Goal: Task Accomplishment & Management: Manage account settings

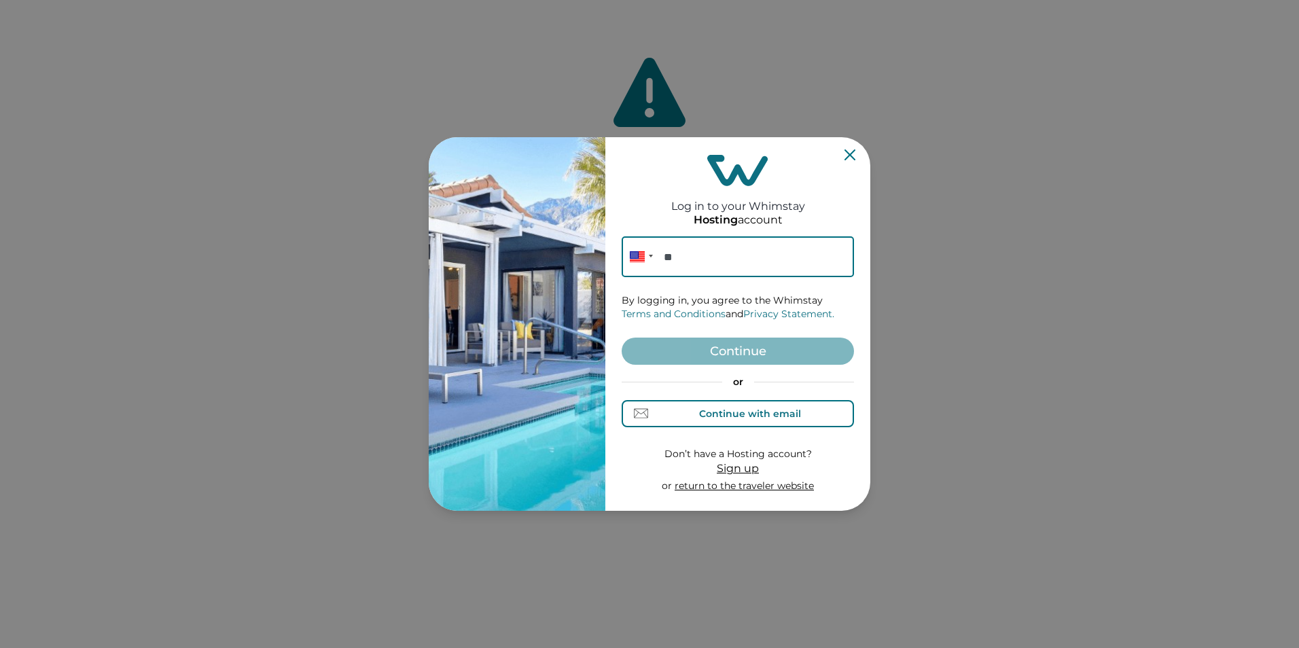
click at [707, 409] on div "Continue with email" at bounding box center [750, 413] width 102 height 11
click at [758, 258] on input at bounding box center [738, 256] width 232 height 41
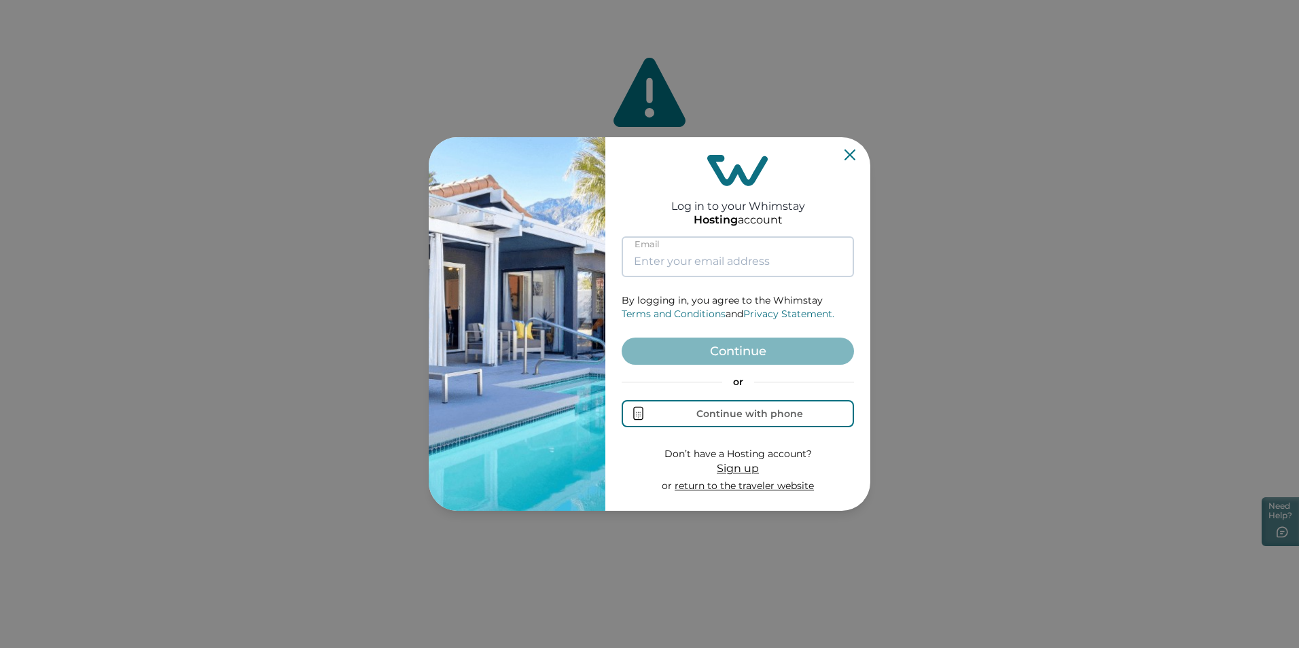
type input "[EMAIL_ADDRESS][DOMAIN_NAME]"
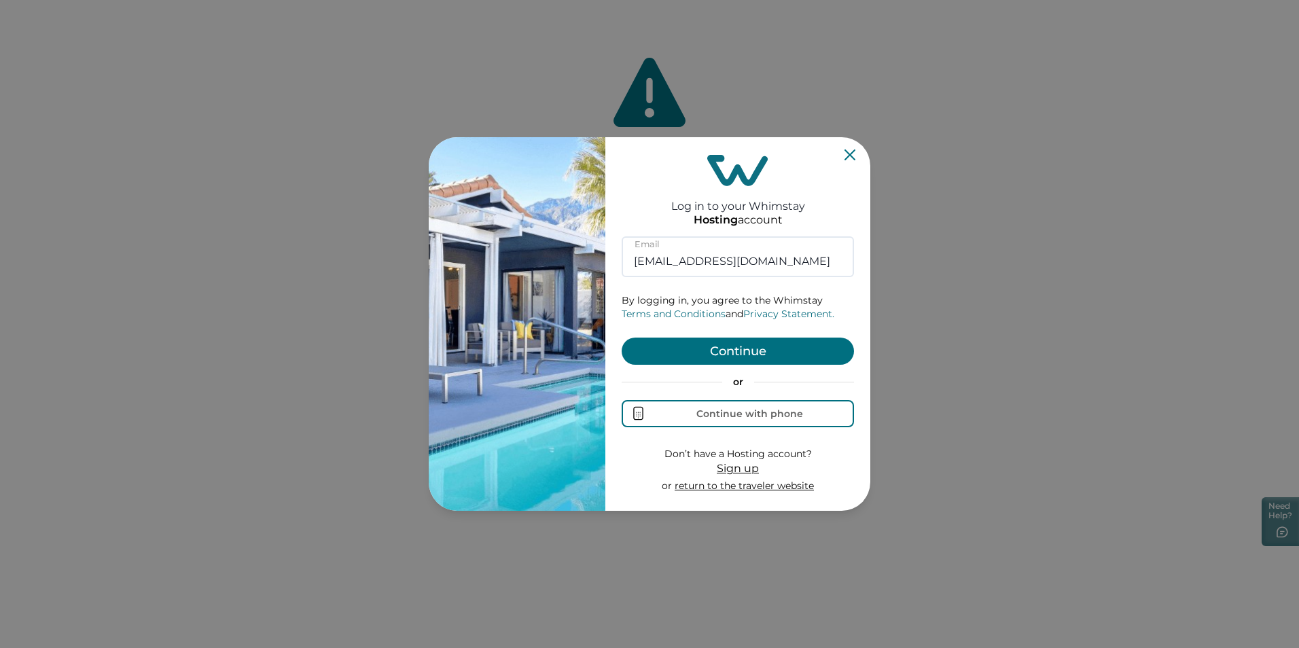
click at [692, 357] on button "Continue" at bounding box center [738, 351] width 232 height 27
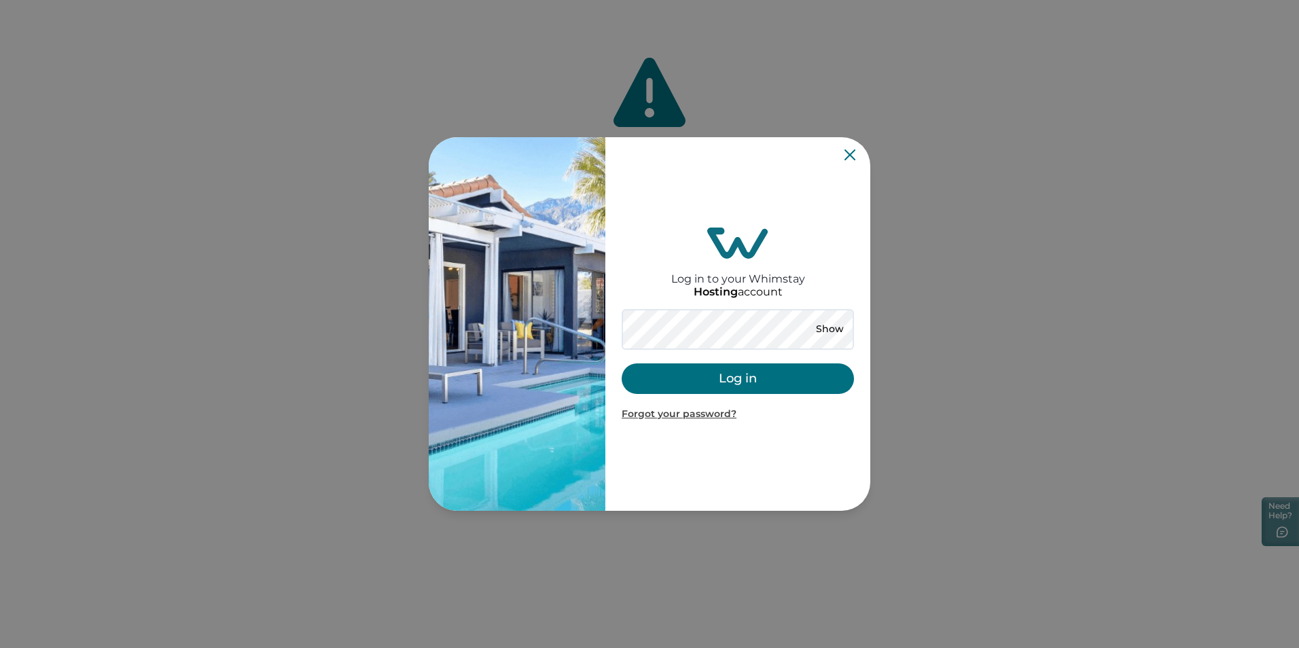
click at [724, 385] on button "Log in" at bounding box center [738, 379] width 232 height 31
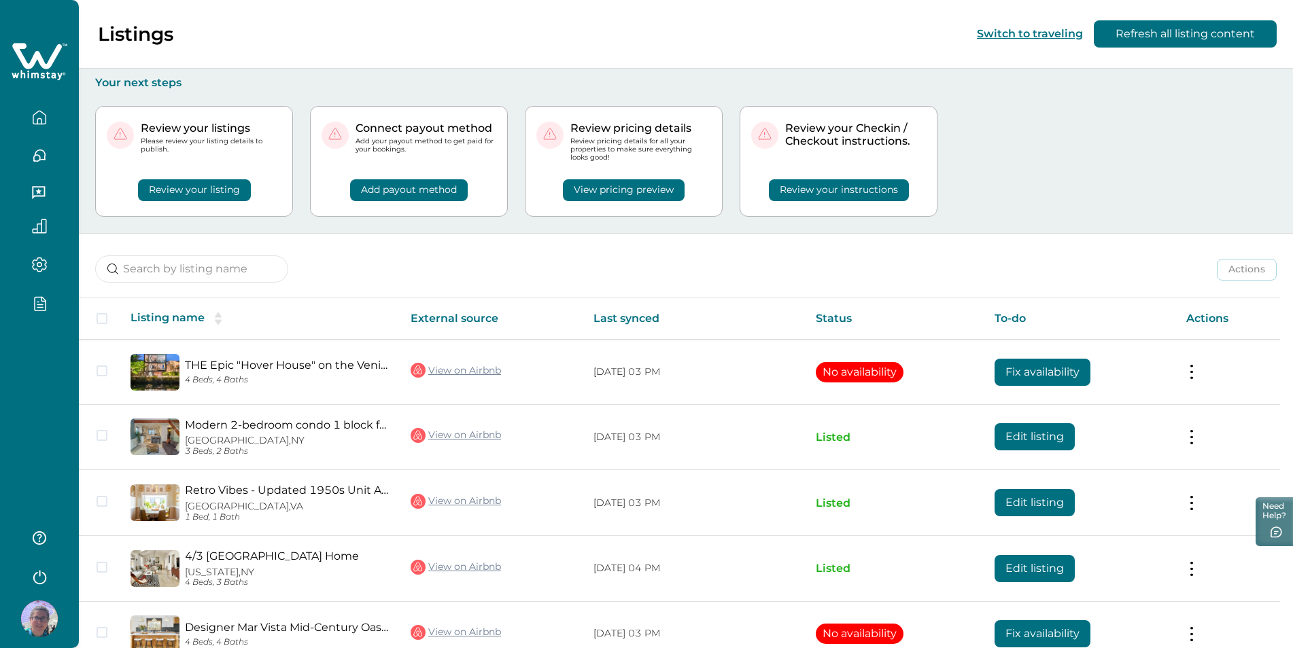
click at [43, 299] on icon "button" at bounding box center [40, 304] width 11 height 14
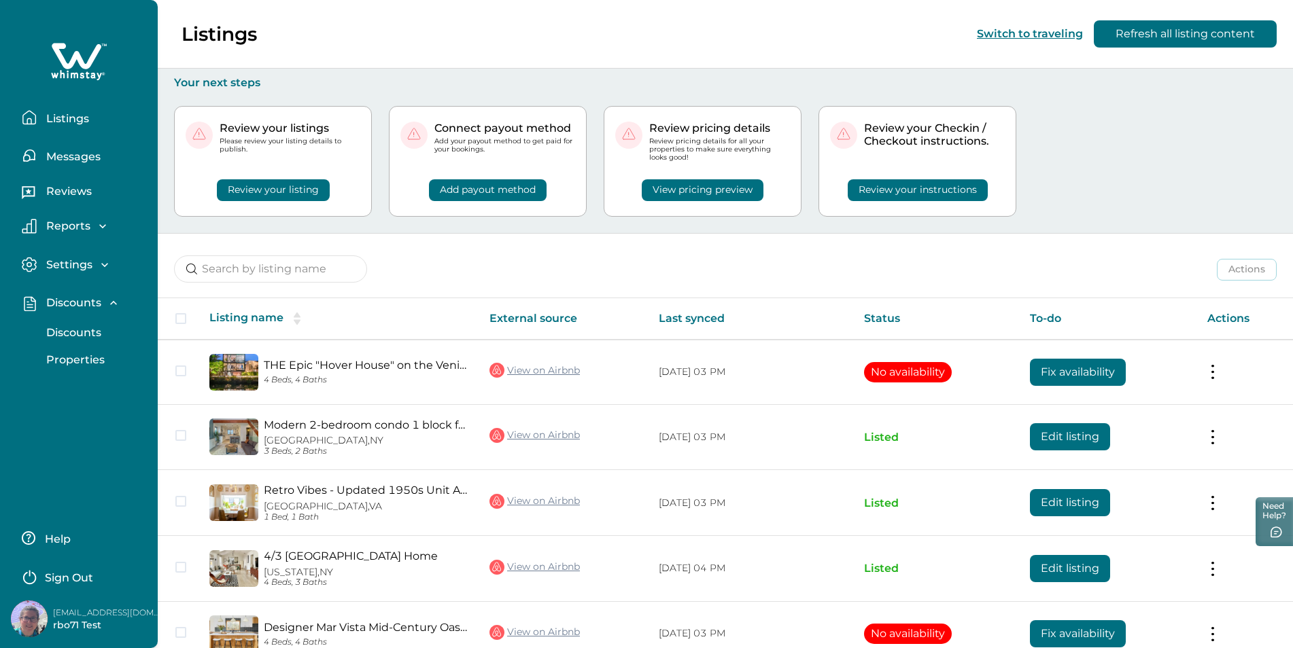
click at [77, 332] on p "Discounts" at bounding box center [71, 333] width 59 height 14
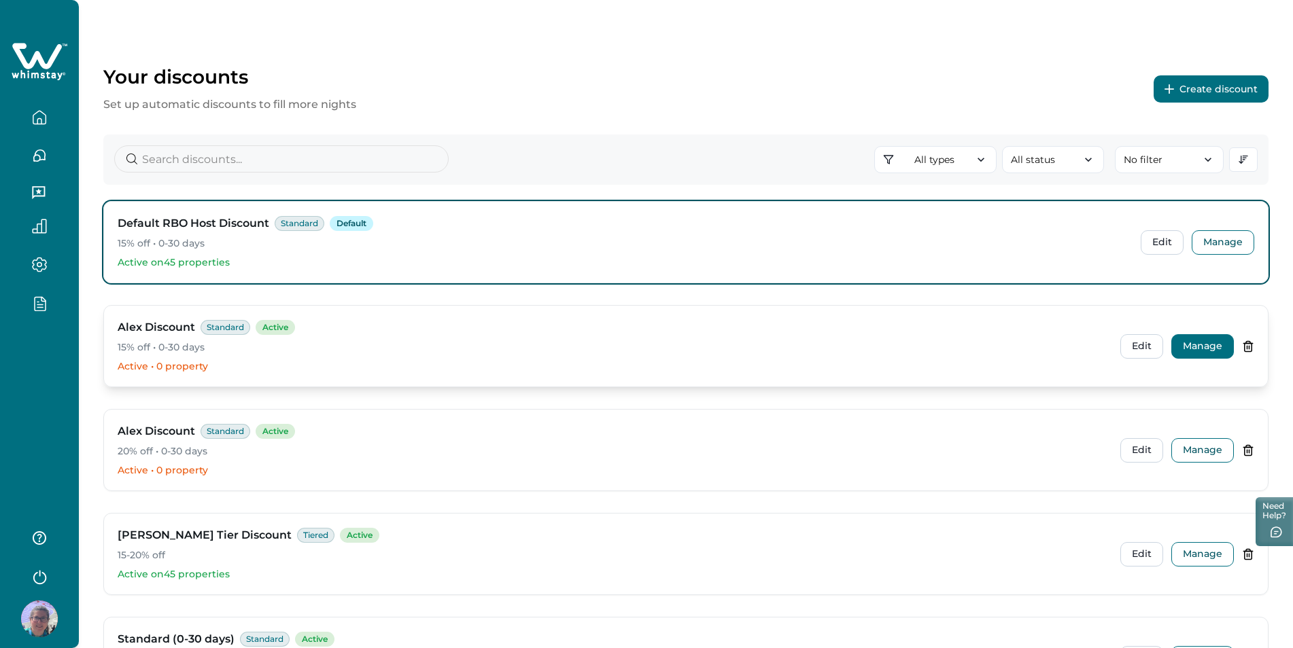
click at [1202, 346] on button "Manage" at bounding box center [1202, 346] width 63 height 24
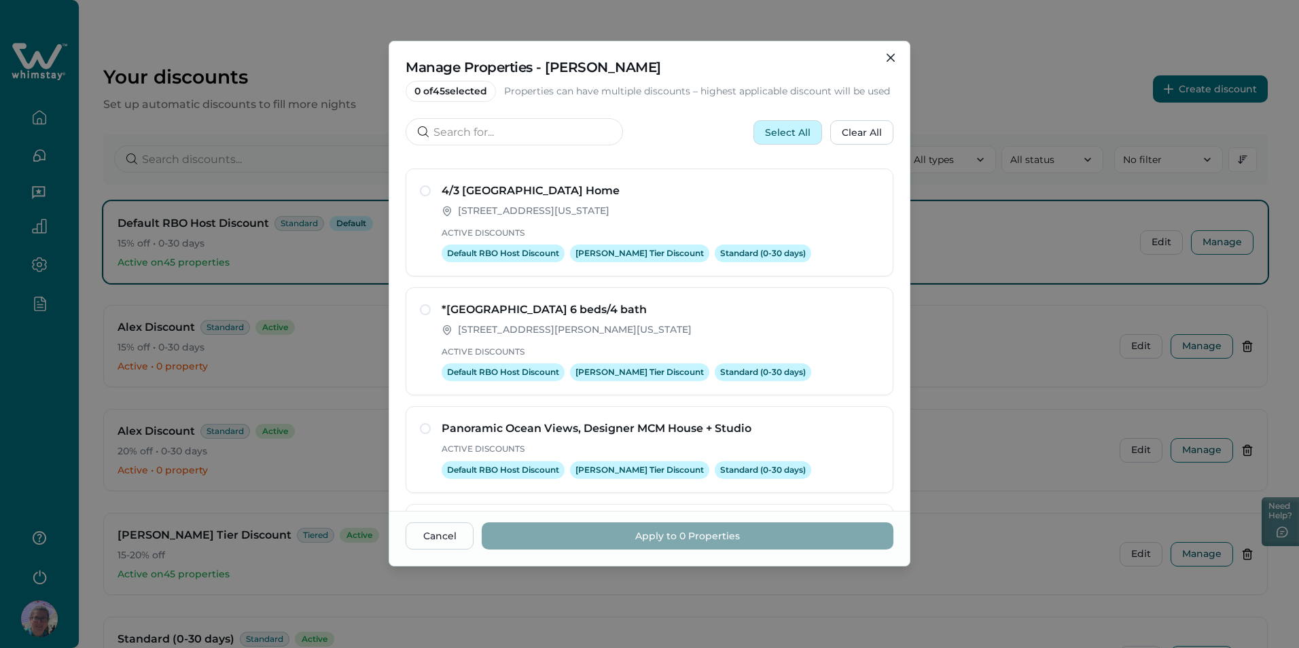
click at [805, 128] on button "Select All" at bounding box center [788, 132] width 69 height 24
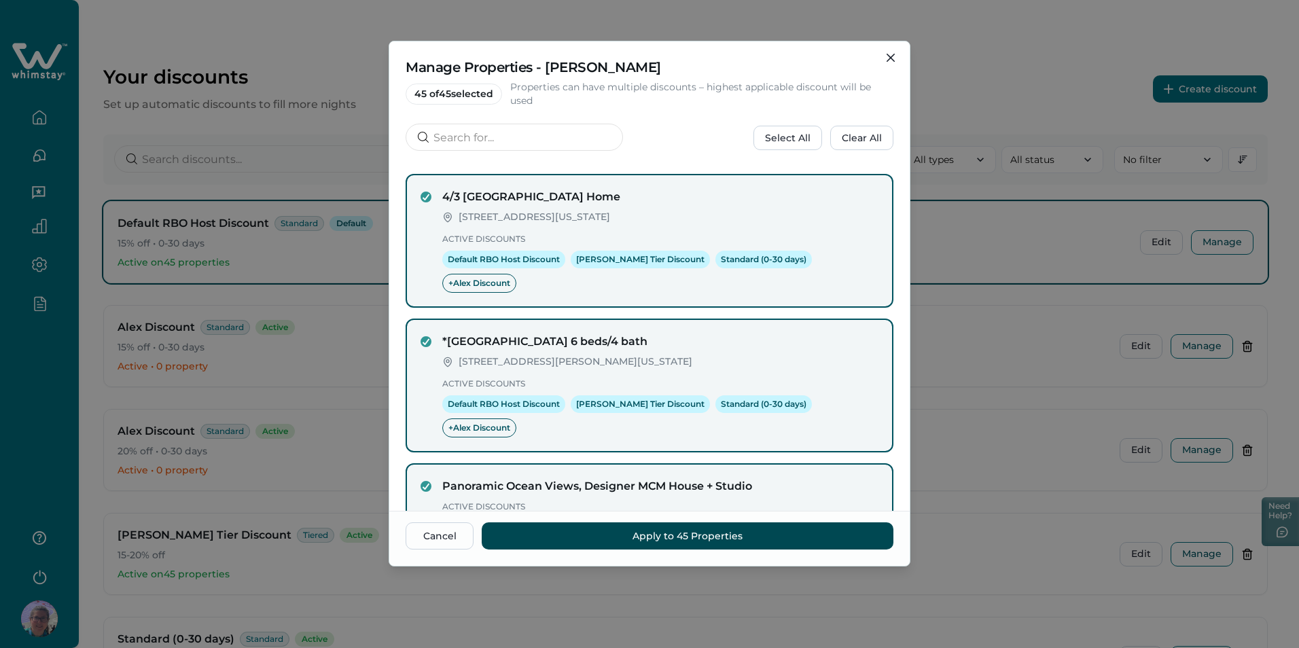
click at [659, 536] on button "Apply to 45 Properties" at bounding box center [688, 536] width 412 height 27
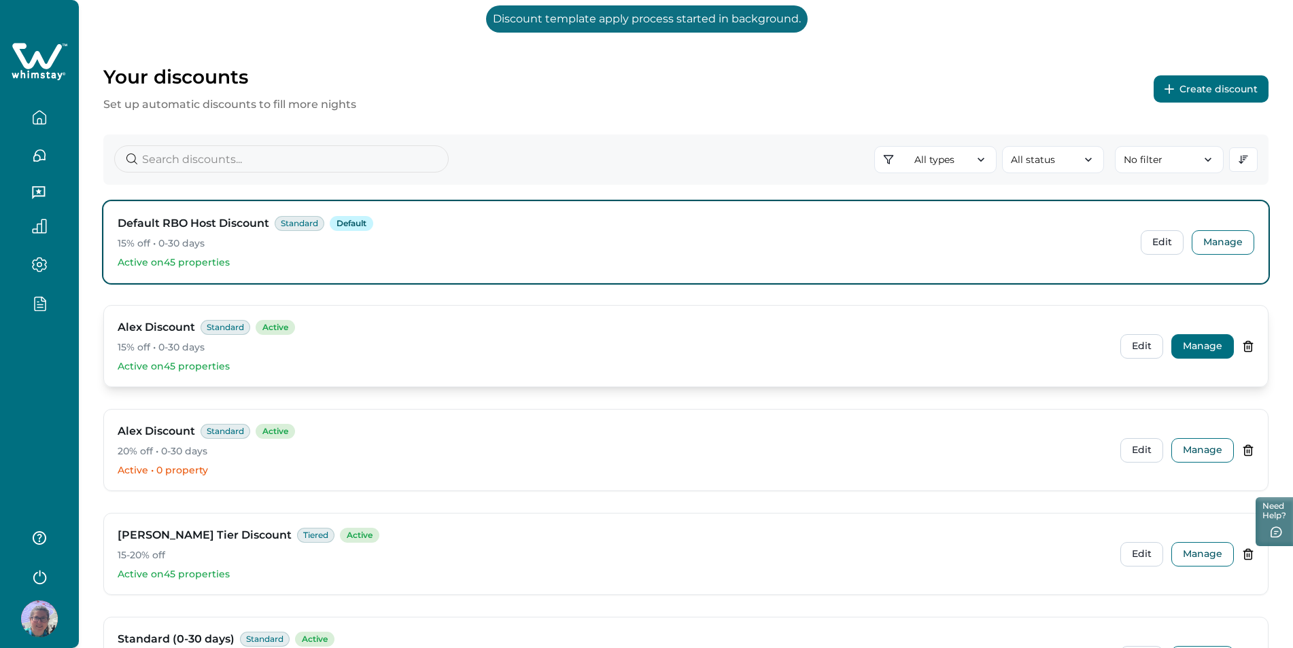
click at [1200, 347] on button "Manage" at bounding box center [1202, 346] width 63 height 24
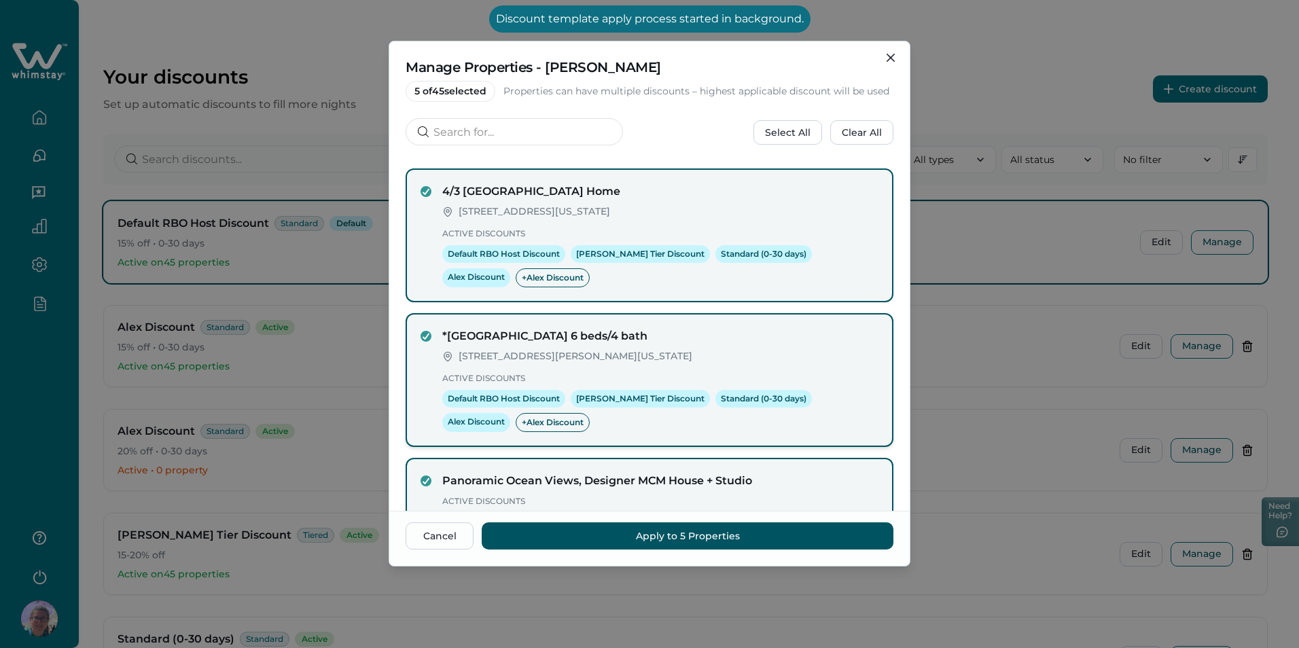
scroll to position [401, 0]
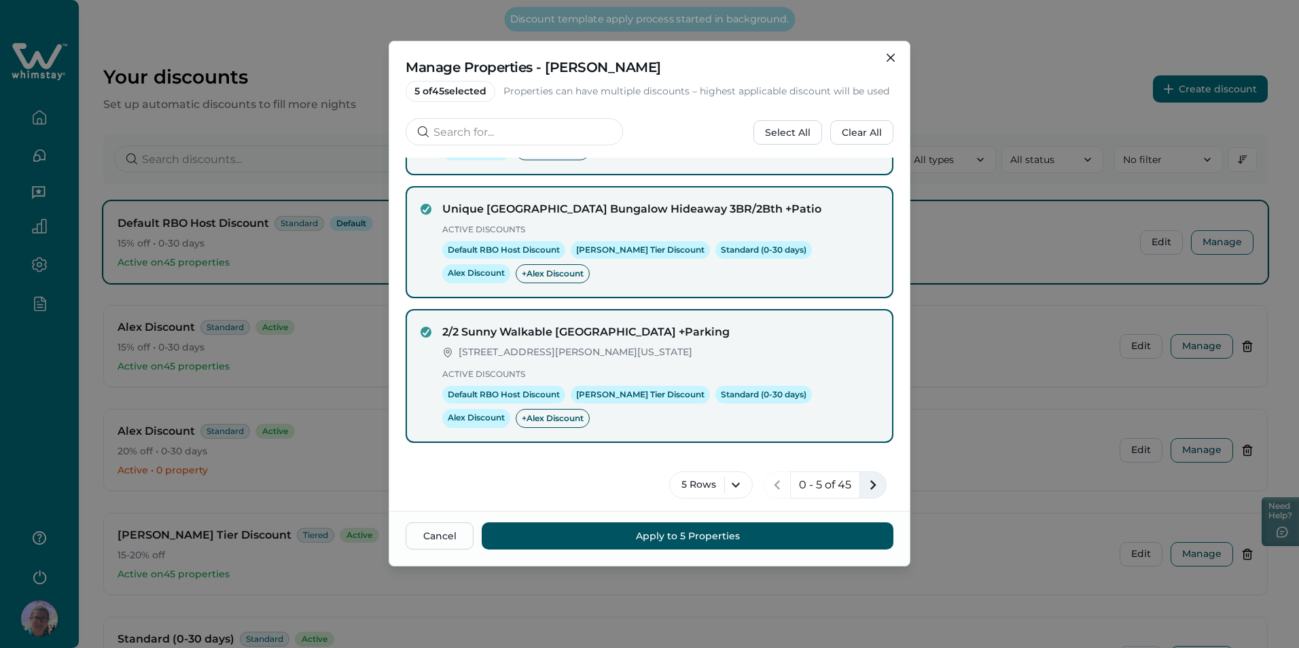
click at [864, 488] on icon "next page" at bounding box center [873, 485] width 19 height 19
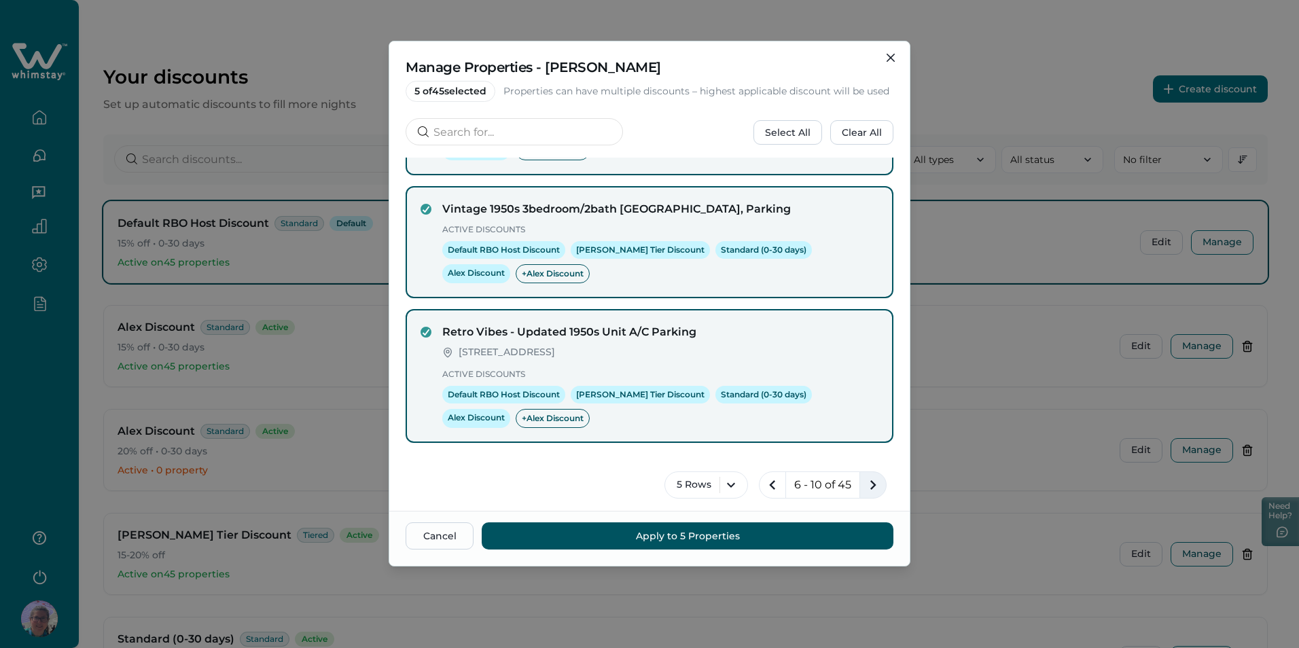
click at [864, 488] on icon "next page" at bounding box center [873, 485] width 19 height 19
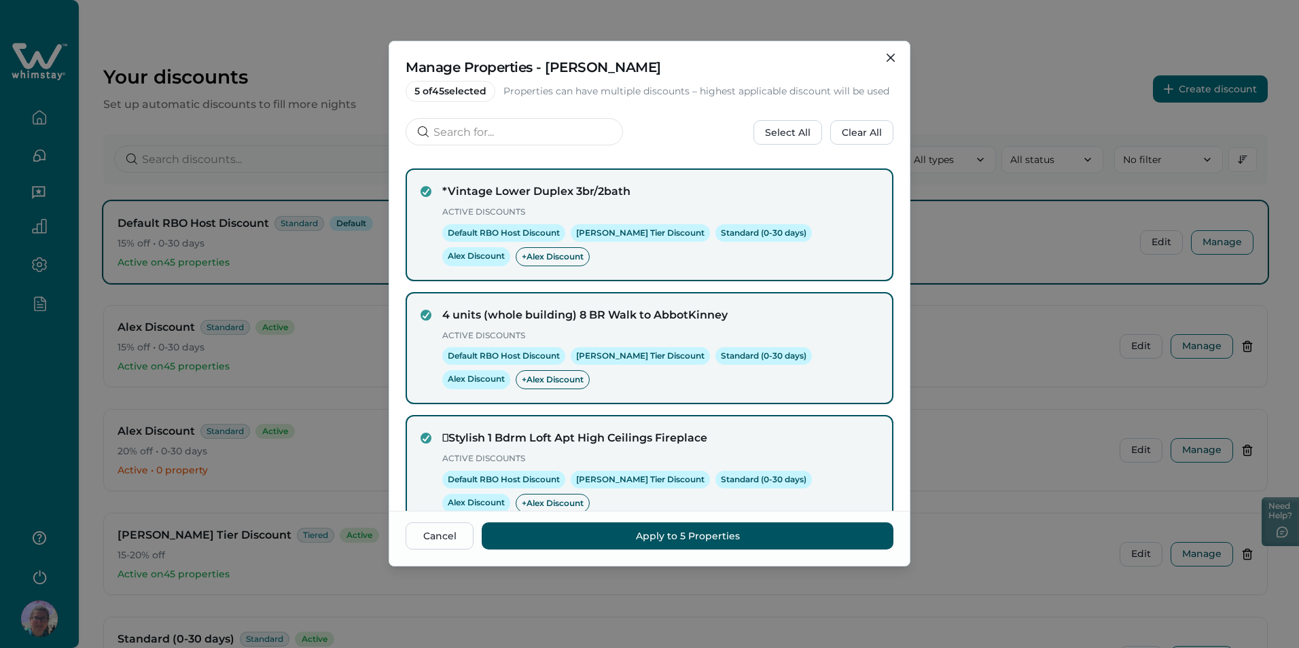
scroll to position [358, 0]
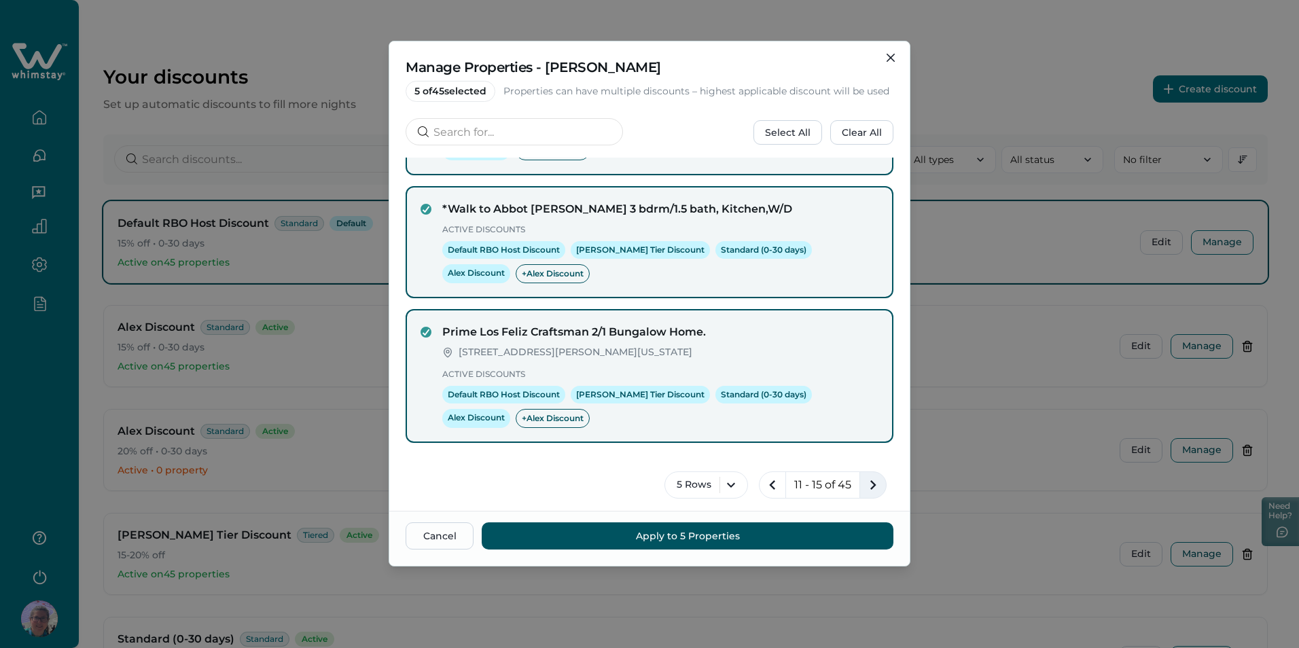
click at [865, 486] on icon "next page" at bounding box center [873, 485] width 19 height 19
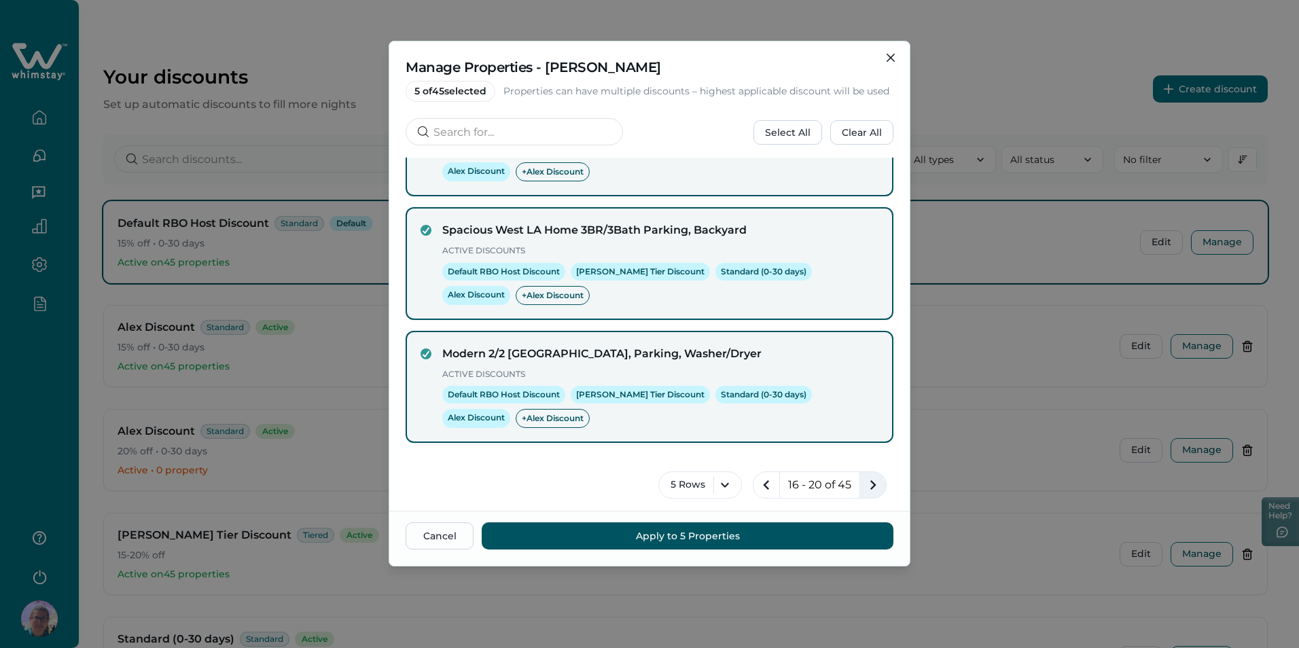
click at [860, 483] on button "next page" at bounding box center [873, 485] width 27 height 27
click at [765, 484] on icon "previous page" at bounding box center [768, 485] width 6 height 10
click at [760, 484] on icon "previous page" at bounding box center [766, 486] width 19 height 19
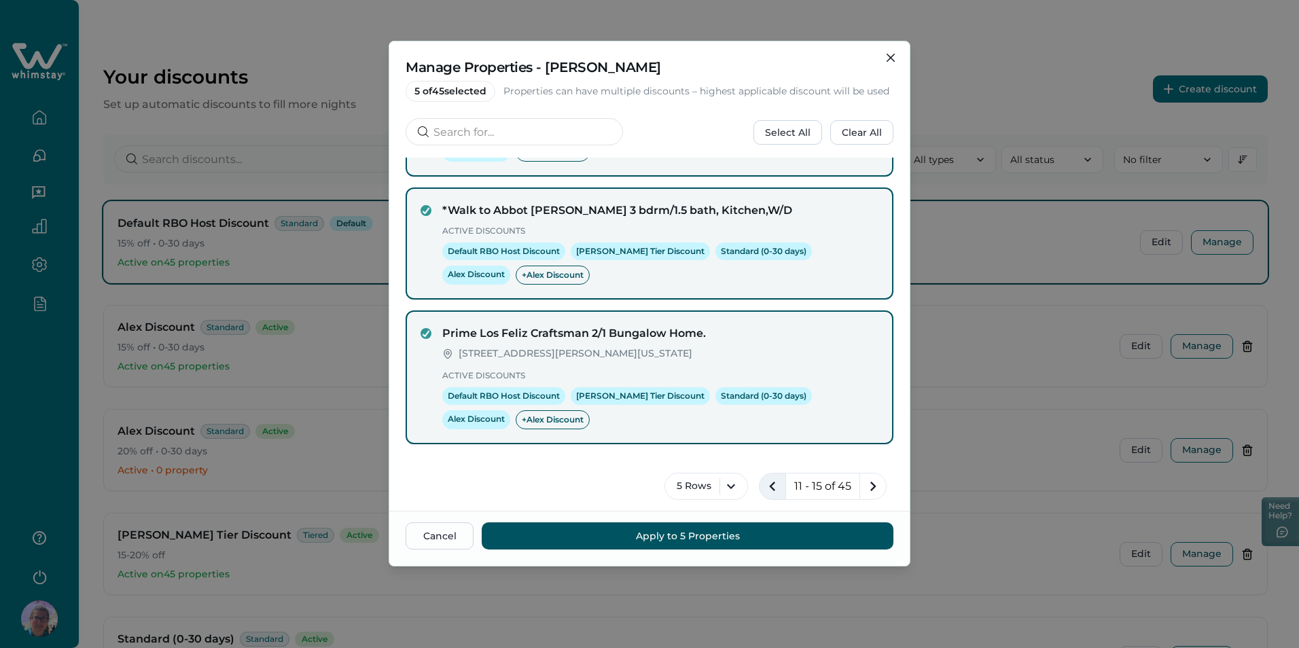
click at [763, 484] on icon "previous page" at bounding box center [772, 486] width 19 height 19
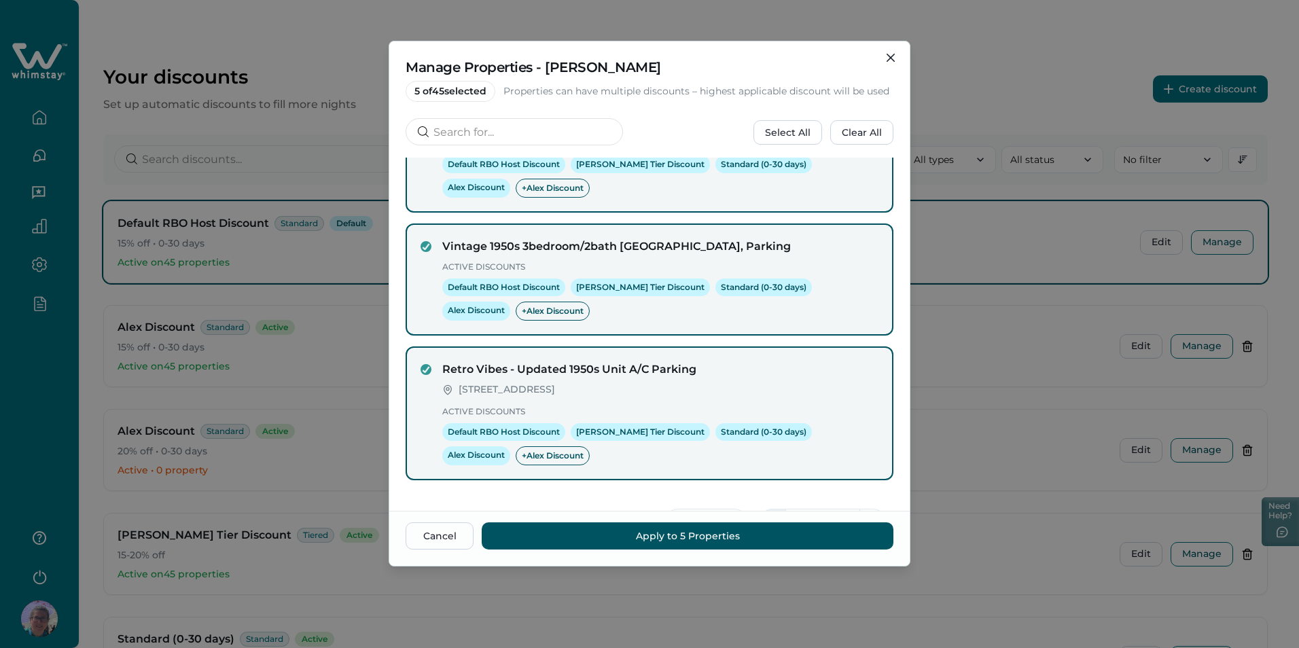
click at [760, 484] on div "*[GEOGRAPHIC_DATA] 6 beds/4 bath [STREET_ADDRESS][PERSON_NAME][US_STATE] Active…" at bounding box center [650, 150] width 488 height 681
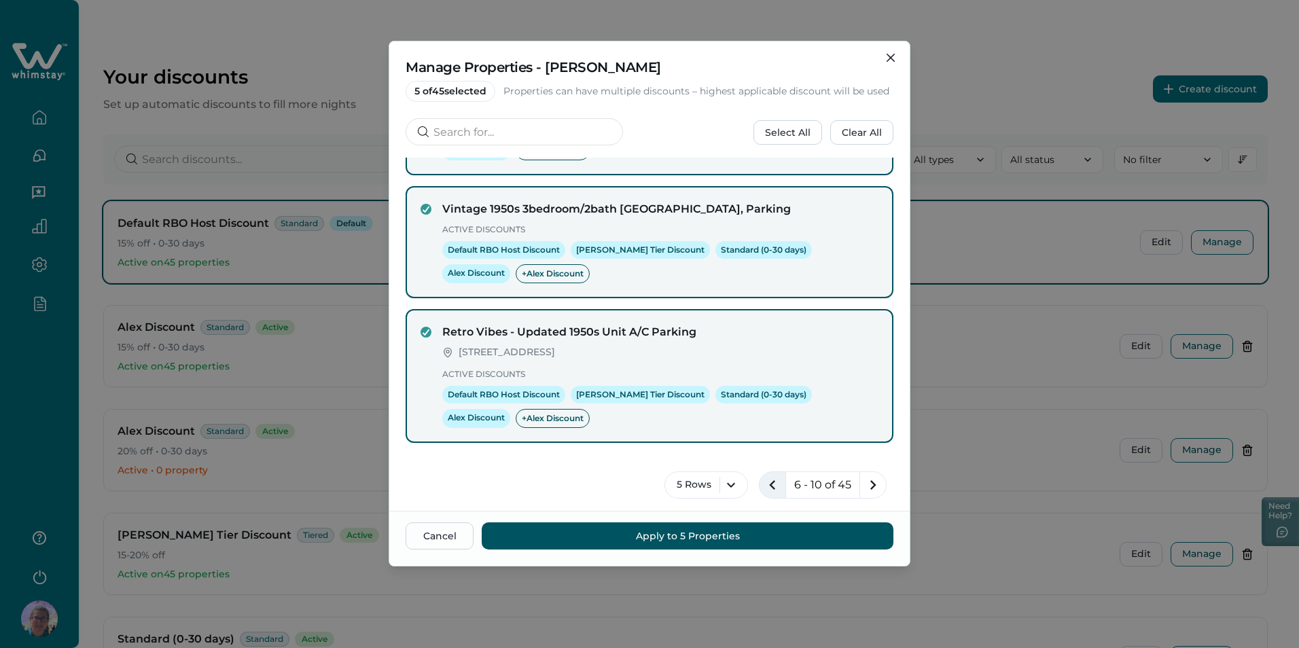
click at [768, 485] on icon "previous page" at bounding box center [772, 485] width 19 height 19
click at [726, 485] on button "5 Rows" at bounding box center [711, 485] width 84 height 27
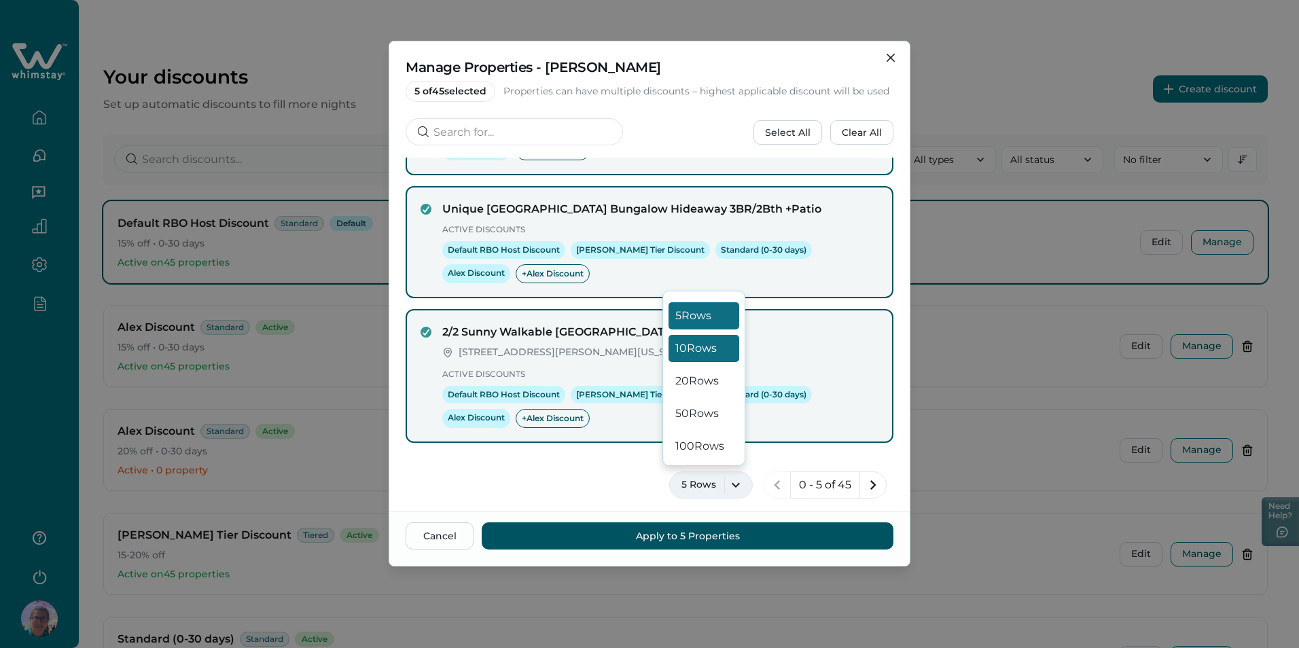
click at [703, 351] on button "10 Rows" at bounding box center [704, 348] width 71 height 27
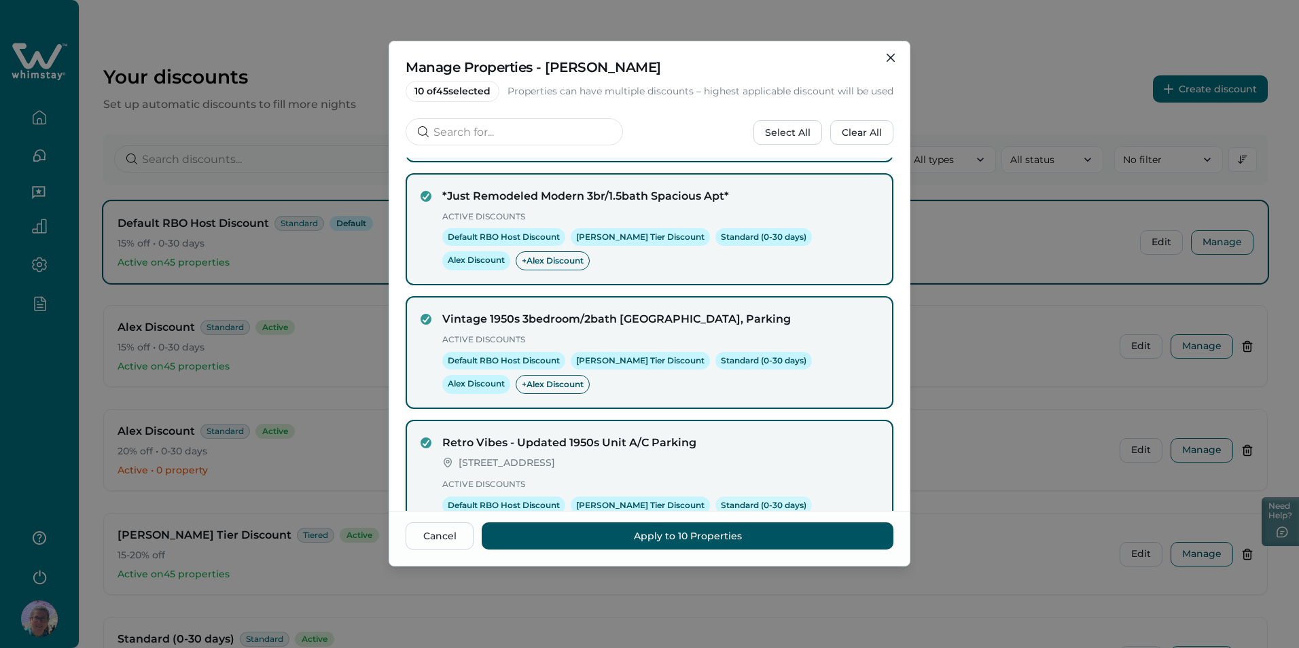
scroll to position [1061, 0]
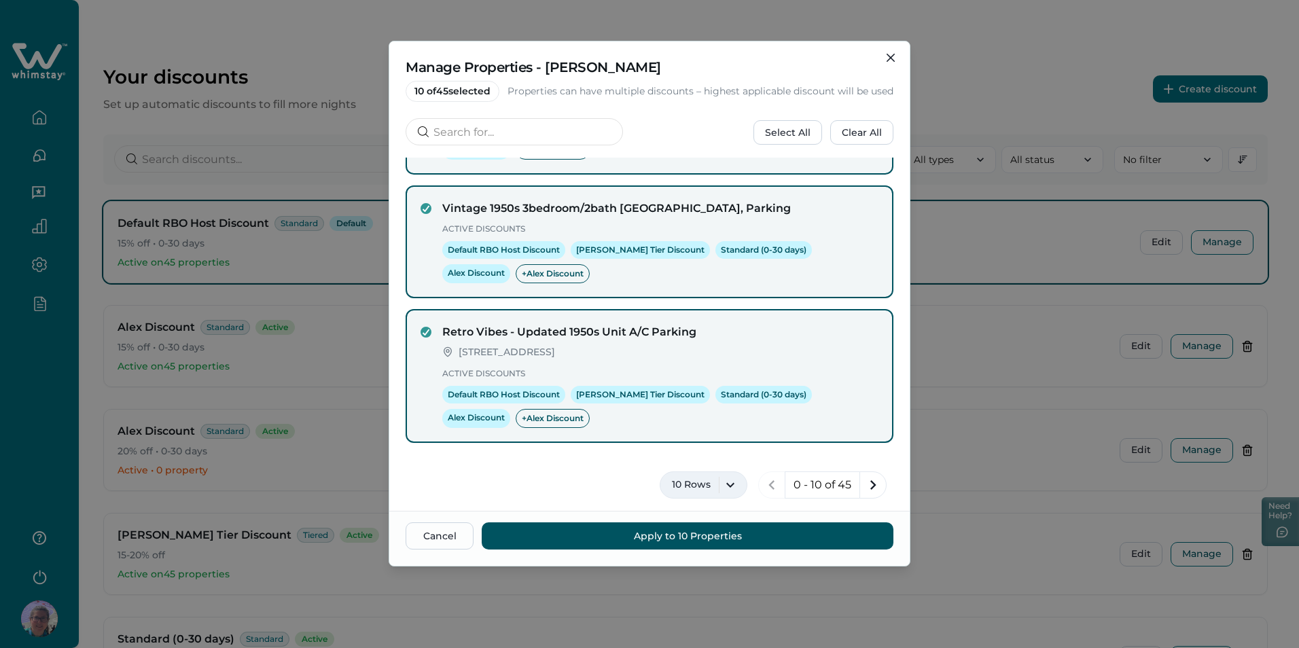
click at [724, 483] on button "10 Rows" at bounding box center [704, 485] width 88 height 27
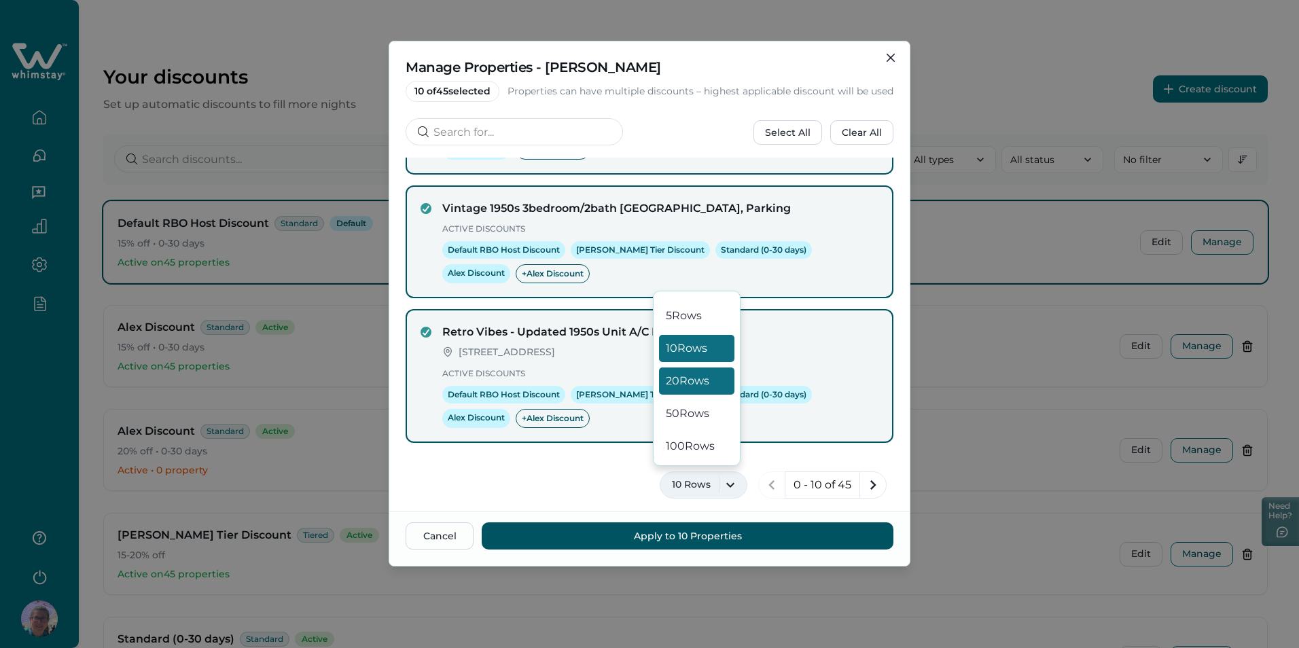
click at [698, 377] on button "20 Rows" at bounding box center [696, 381] width 75 height 27
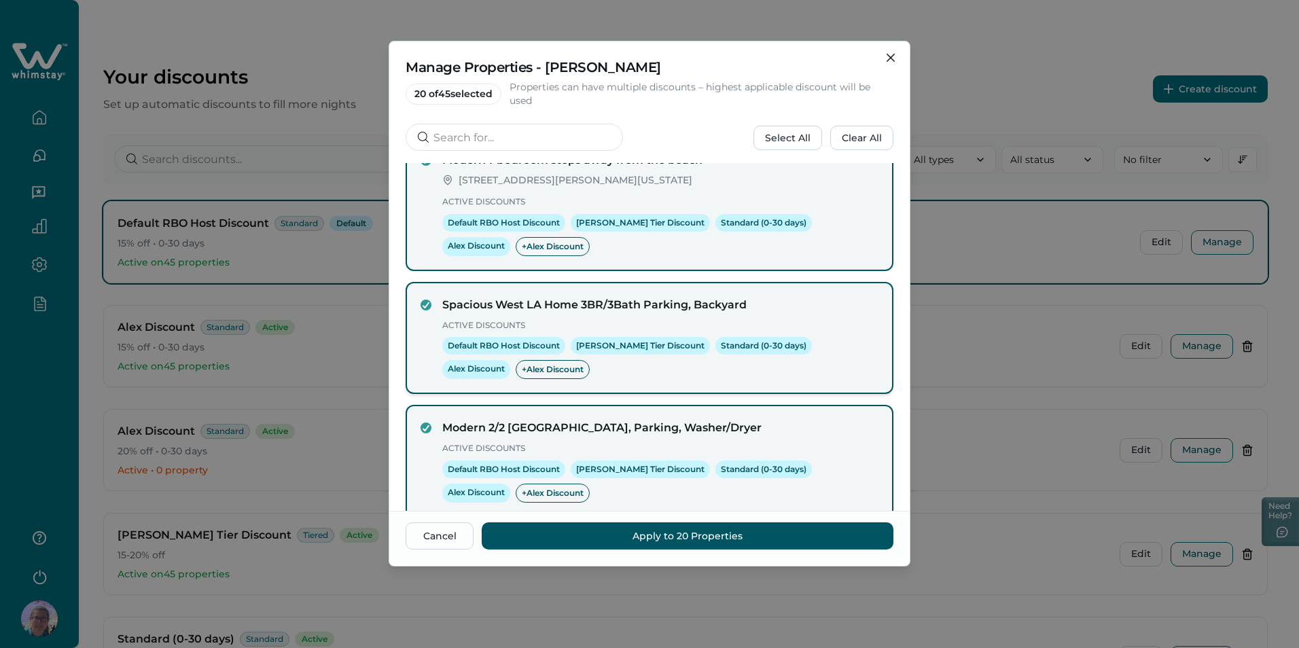
scroll to position [2337, 0]
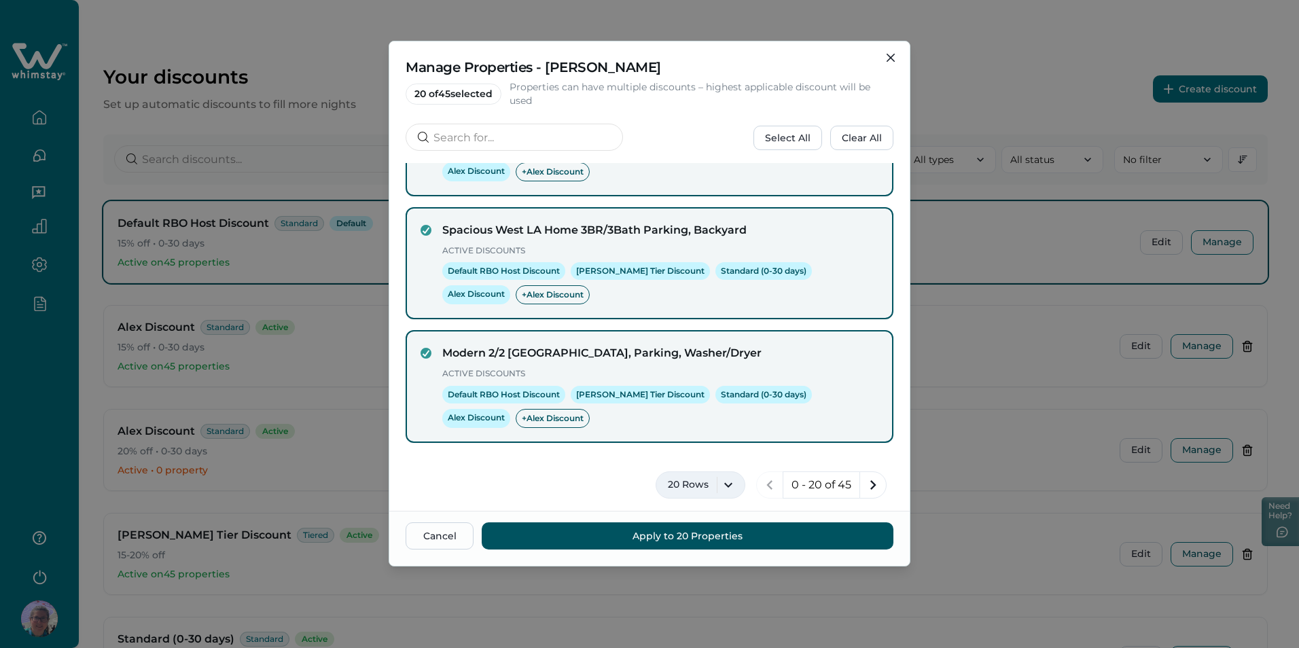
click at [722, 483] on button "20 Rows" at bounding box center [701, 485] width 90 height 27
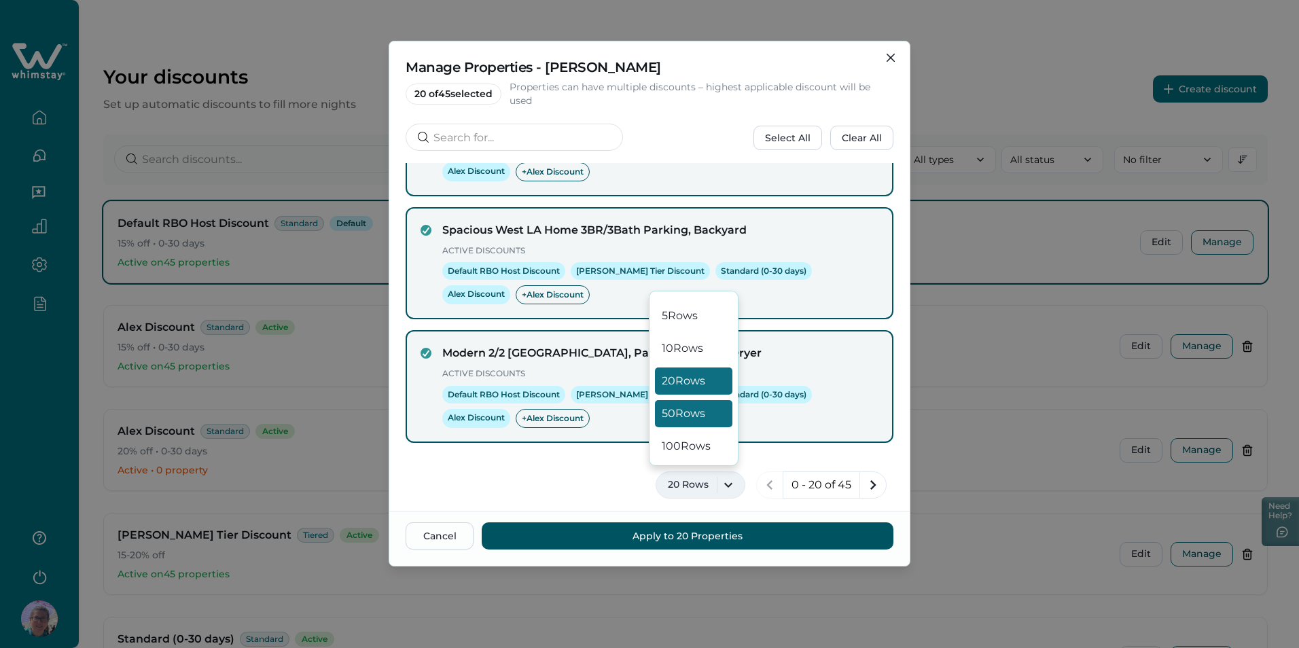
click at [714, 421] on button "50 Rows" at bounding box center [693, 413] width 77 height 27
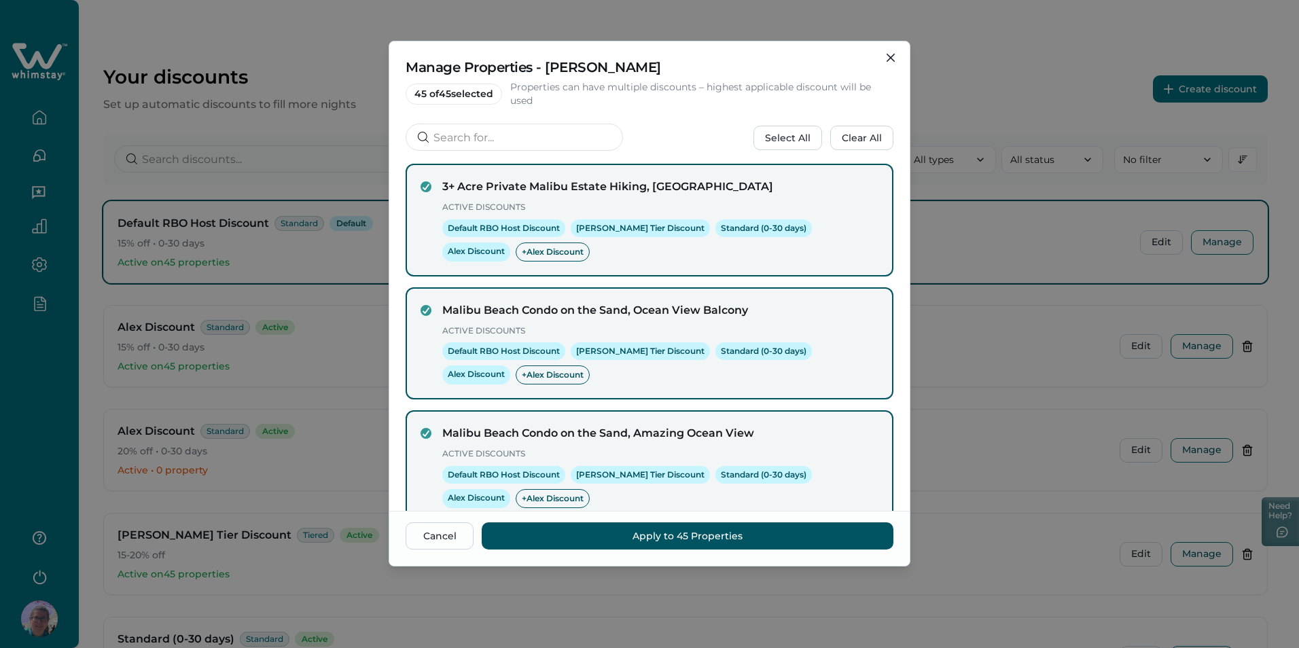
scroll to position [5463, 0]
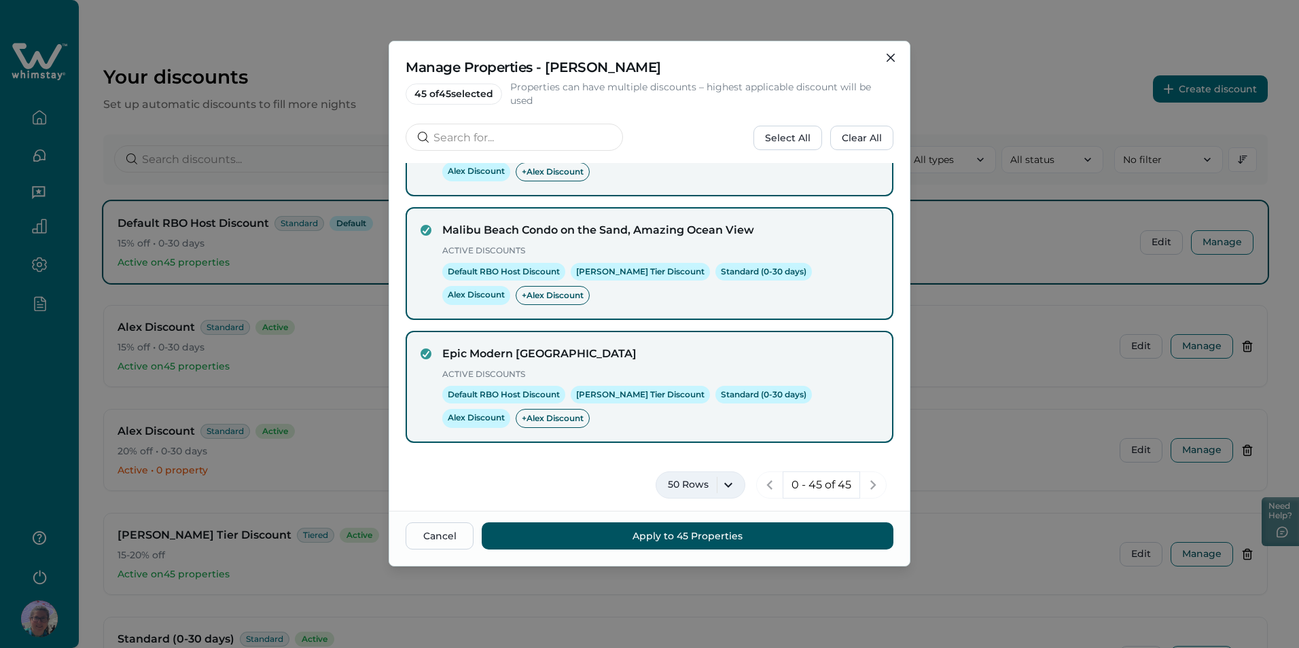
click at [719, 485] on button "50 Rows" at bounding box center [701, 485] width 90 height 27
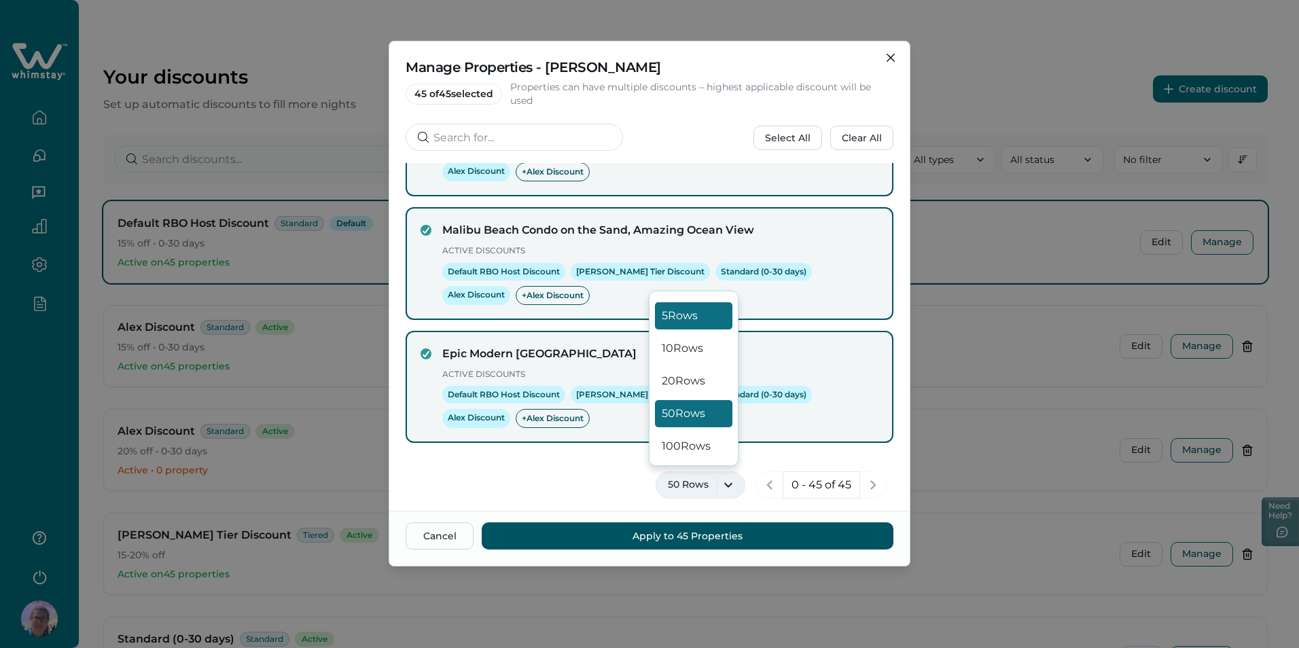
click at [701, 315] on button "5 Rows" at bounding box center [693, 315] width 77 height 27
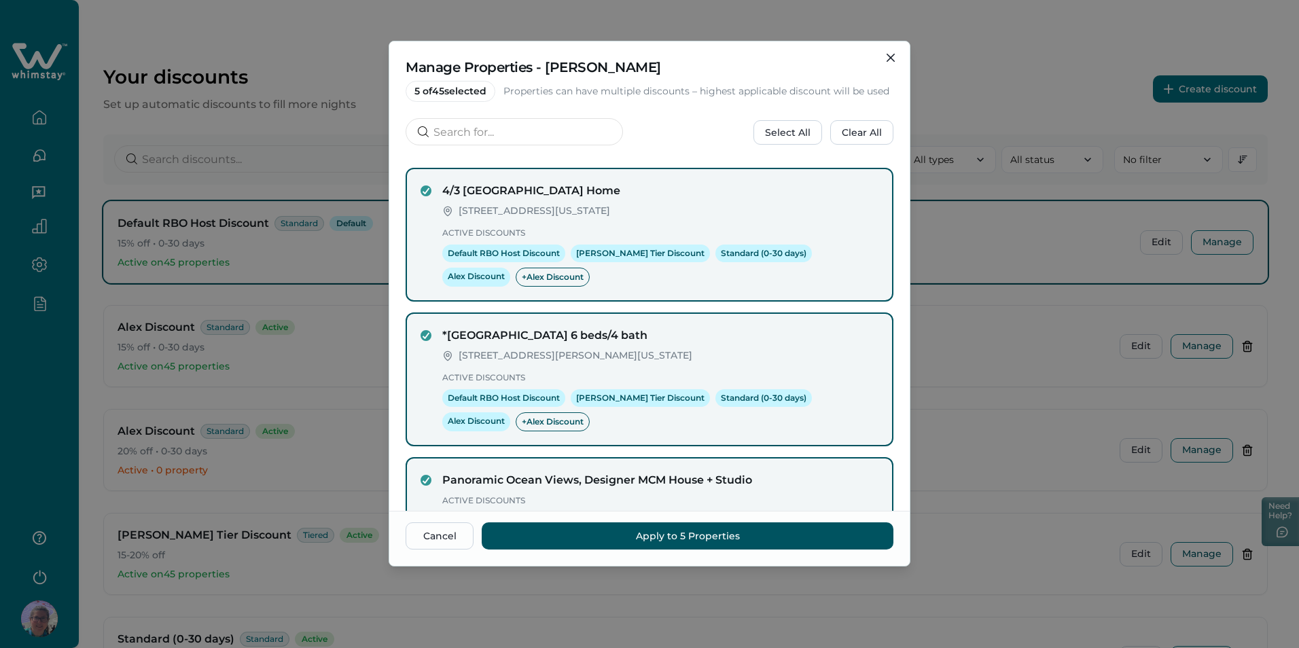
scroll to position [0, 0]
click at [896, 54] on button "Close" at bounding box center [891, 58] width 22 height 22
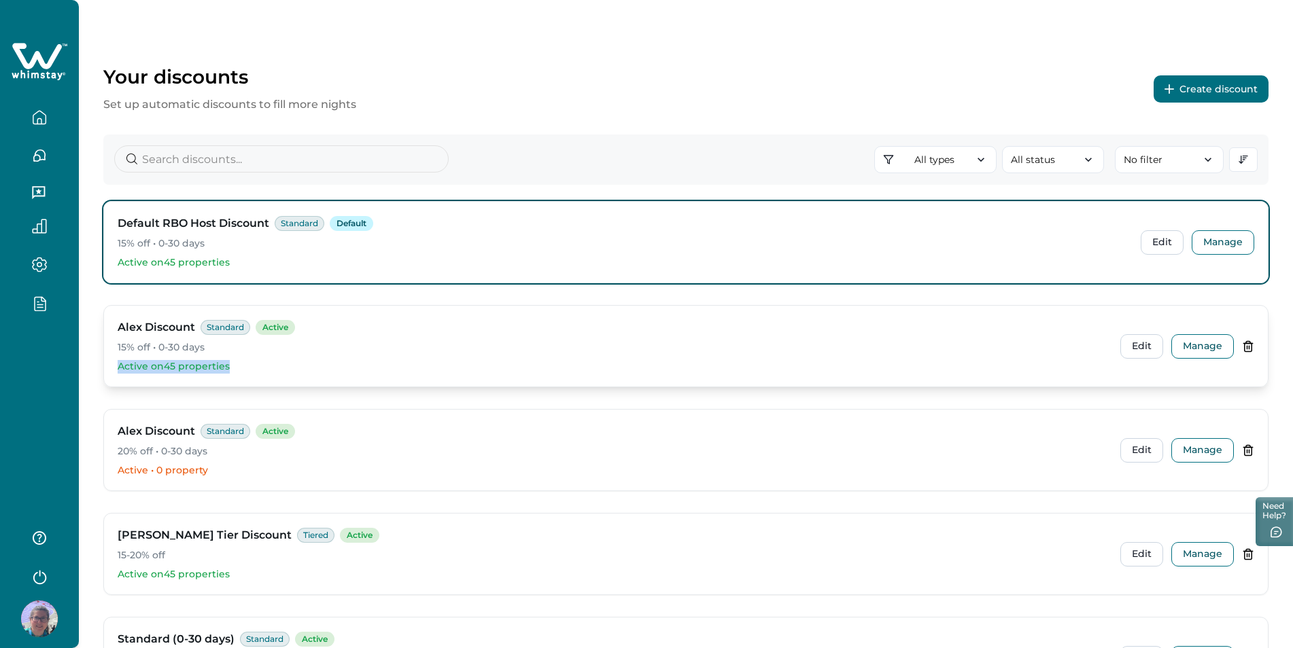
drag, startPoint x: 236, startPoint y: 362, endPoint x: 108, endPoint y: 366, distance: 127.8
click at [108, 366] on div "[PERSON_NAME] Discount Standard Active 15% off • 0-30 days Active on 45 propert…" at bounding box center [685, 346] width 1163 height 81
drag, startPoint x: 108, startPoint y: 366, endPoint x: 174, endPoint y: 360, distance: 66.1
click at [174, 360] on p "Active on 45 properties" at bounding box center [613, 367] width 991 height 14
click at [183, 368] on p "Active on 45 properties" at bounding box center [613, 367] width 991 height 14
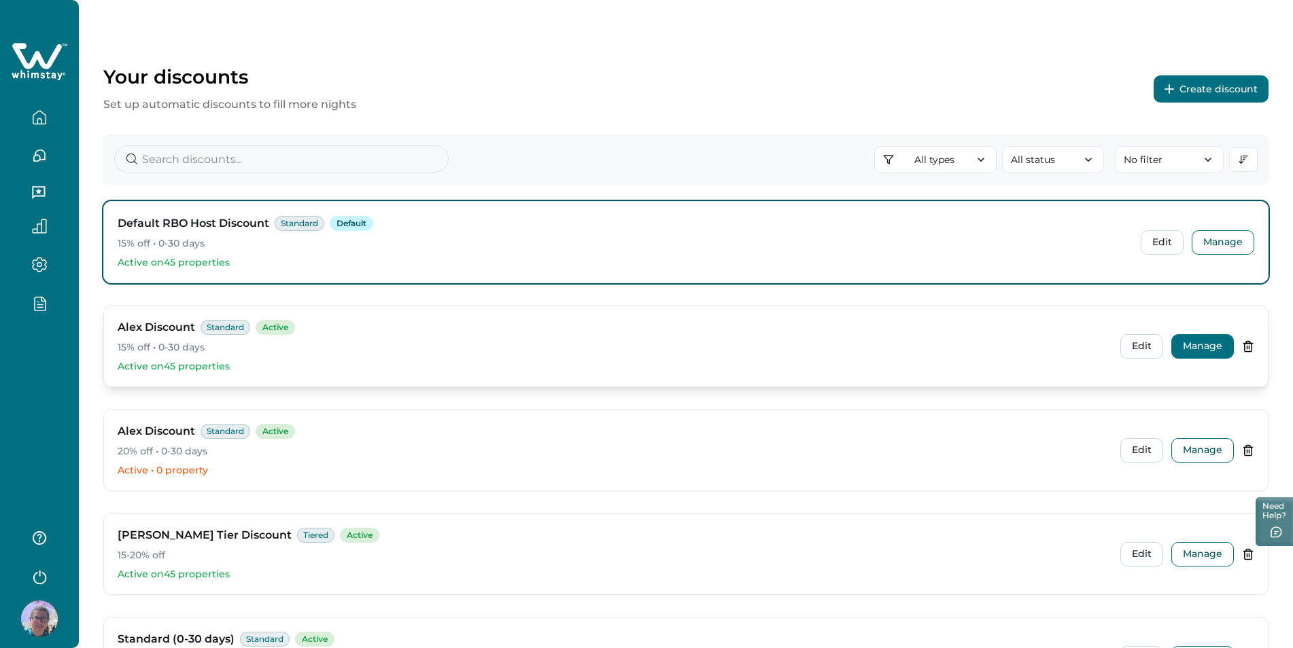
click at [1184, 347] on button "Manage" at bounding box center [1202, 346] width 63 height 24
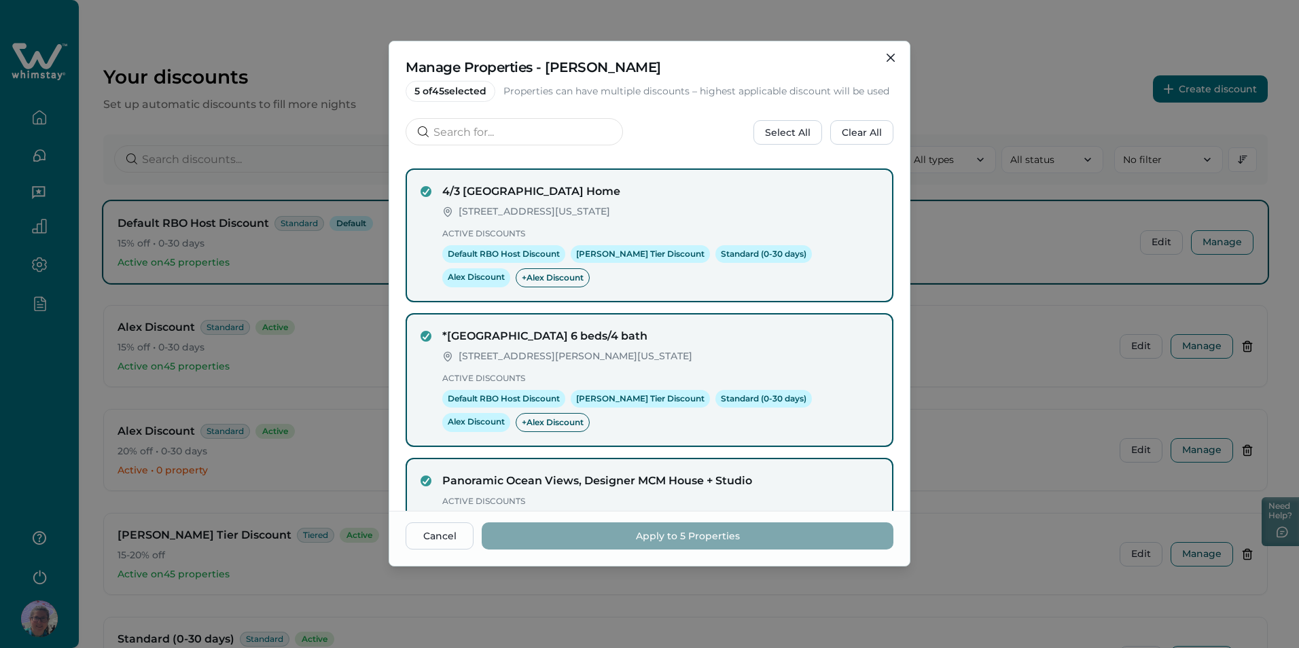
drag, startPoint x: 411, startPoint y: 92, endPoint x: 490, endPoint y: 97, distance: 79.0
click at [490, 97] on span "5 of 45 selected" at bounding box center [451, 91] width 90 height 21
drag, startPoint x: 490, startPoint y: 97, endPoint x: 473, endPoint y: 94, distance: 17.2
click at [473, 94] on span "5 of 45 selected" at bounding box center [451, 91] width 90 height 21
drag, startPoint x: 422, startPoint y: 94, endPoint x: 408, endPoint y: 90, distance: 14.8
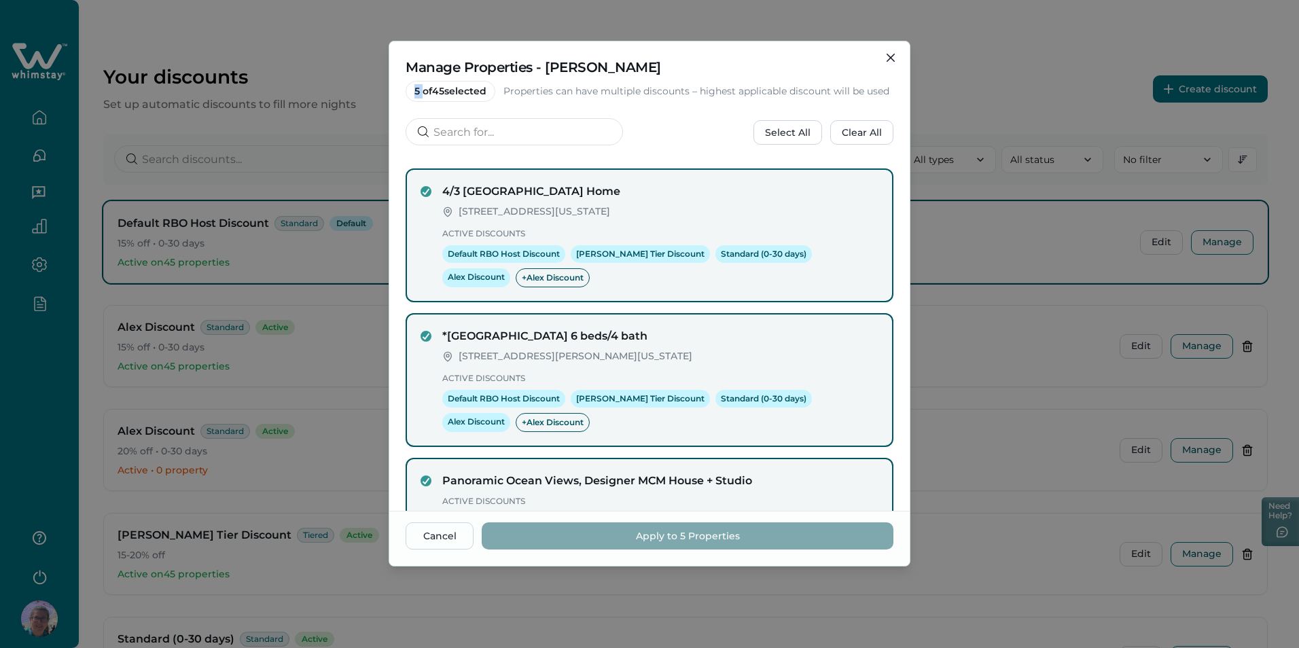
click at [408, 90] on span "5 of 45 selected" at bounding box center [451, 91] width 90 height 21
click at [454, 107] on div "Manage Properties - [PERSON_NAME] Discount 5 of 45 selected Properties can have…" at bounding box center [649, 99] width 521 height 116
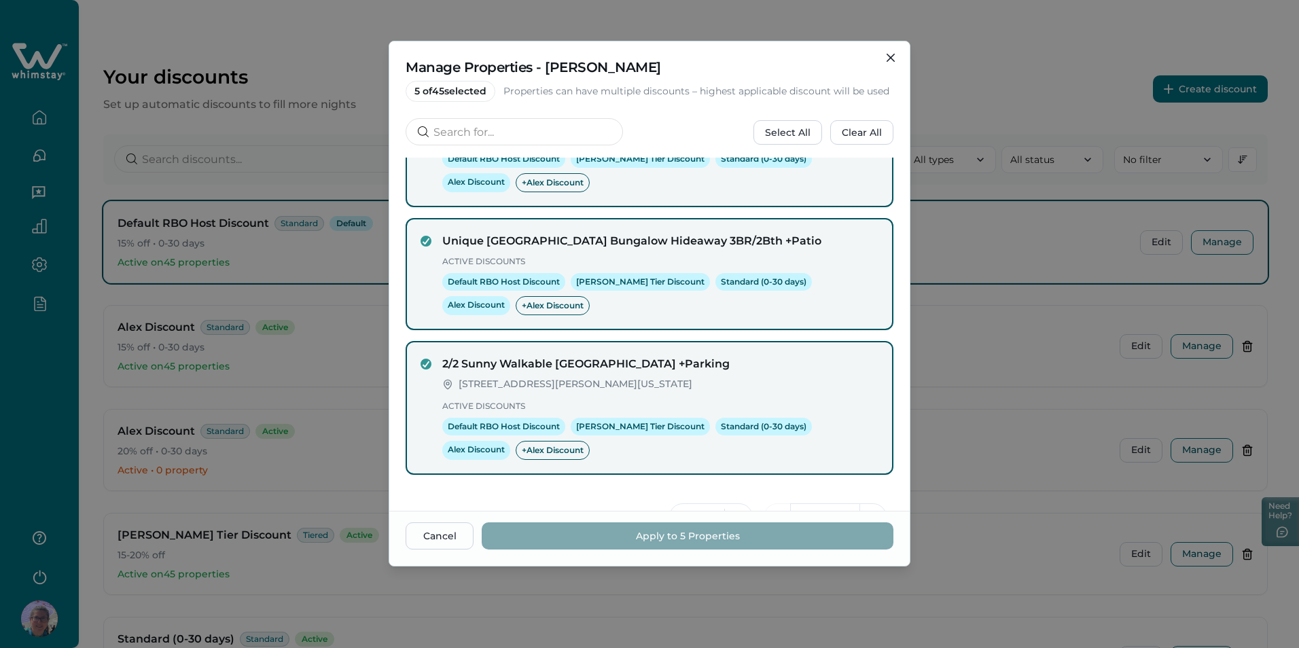
scroll to position [401, 0]
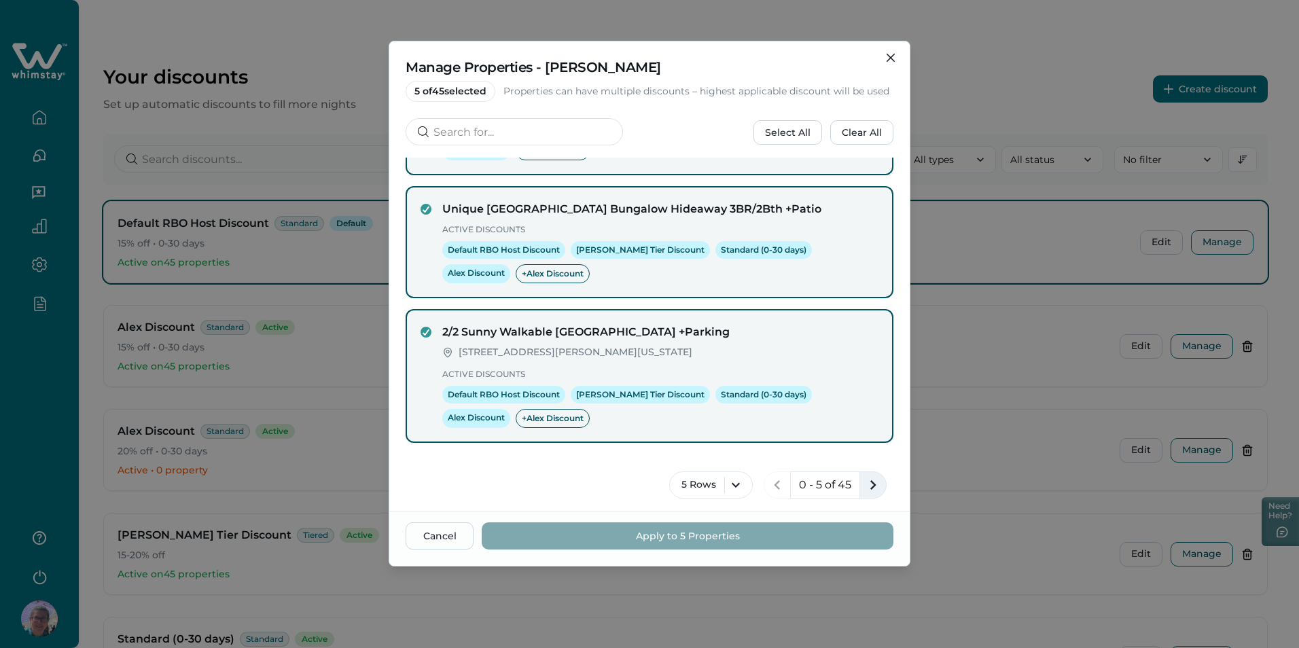
click at [864, 478] on icon "next page" at bounding box center [873, 485] width 19 height 19
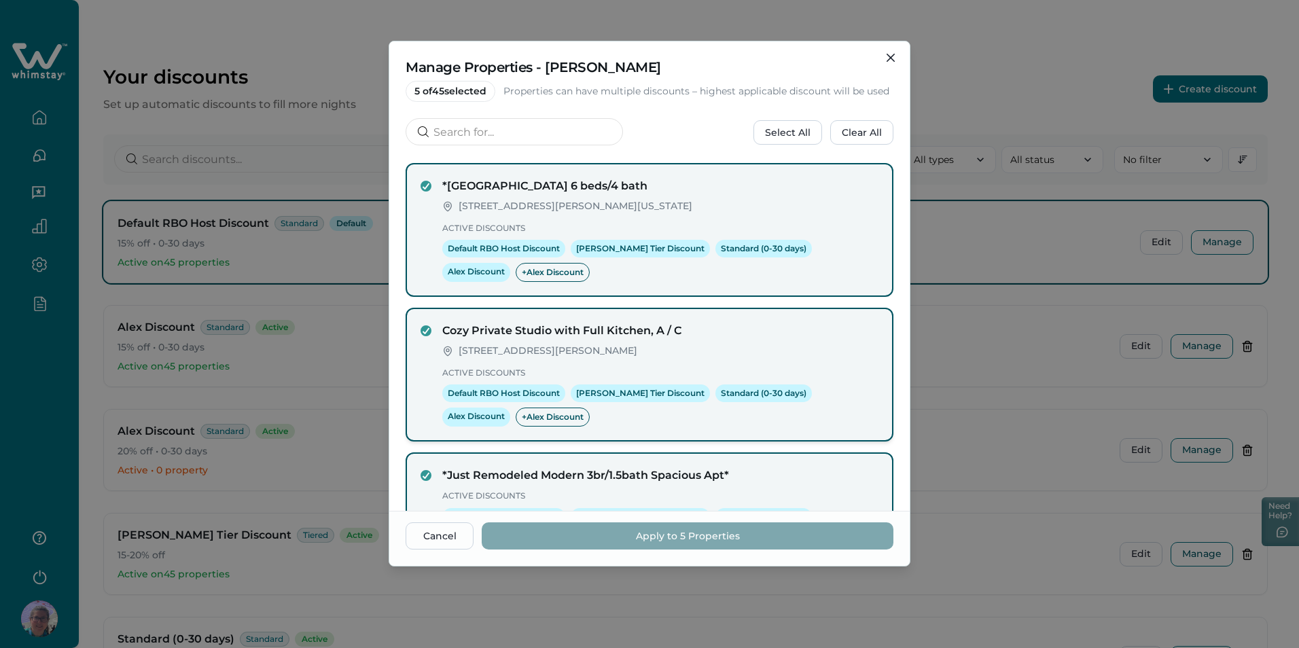
scroll to position [0, 0]
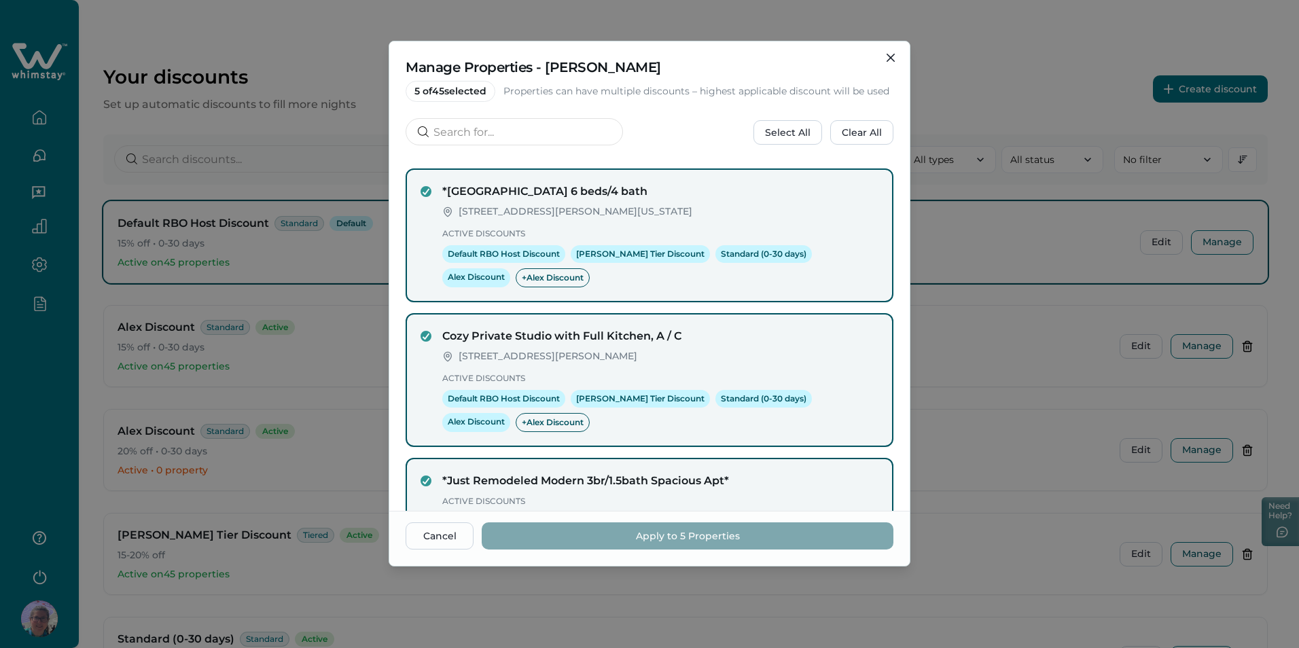
click at [415, 92] on span "5 of 45 selected" at bounding box center [451, 91] width 90 height 21
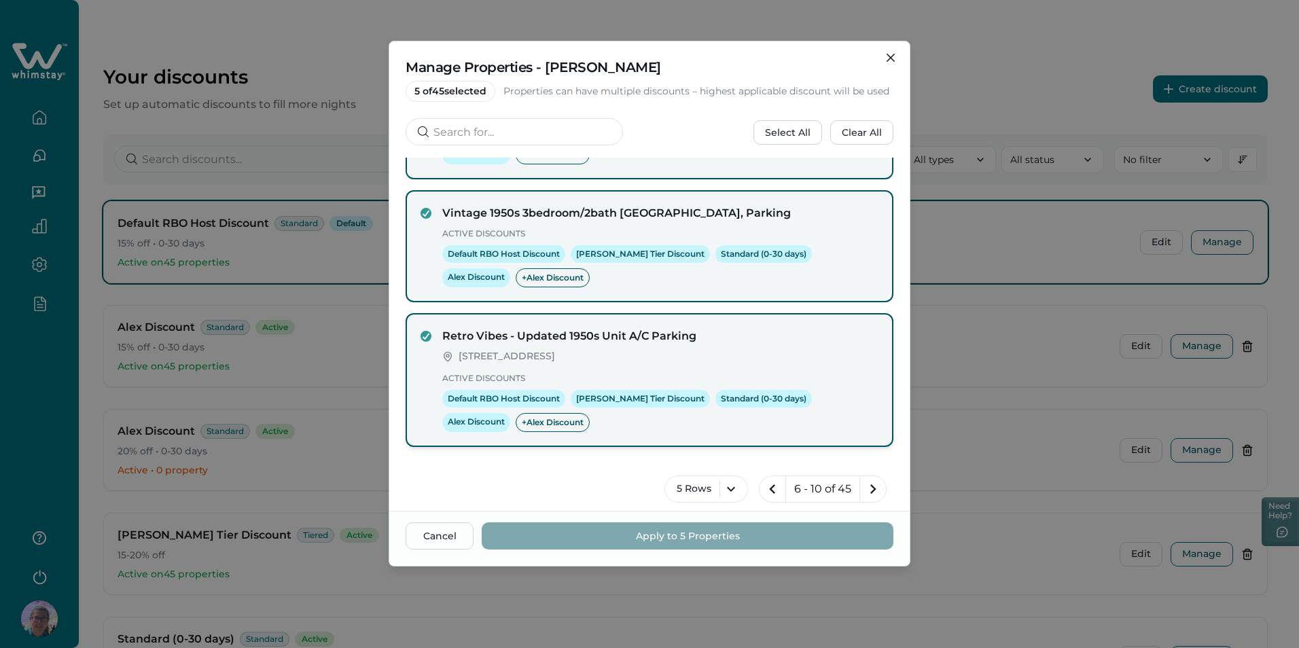
scroll to position [401, 0]
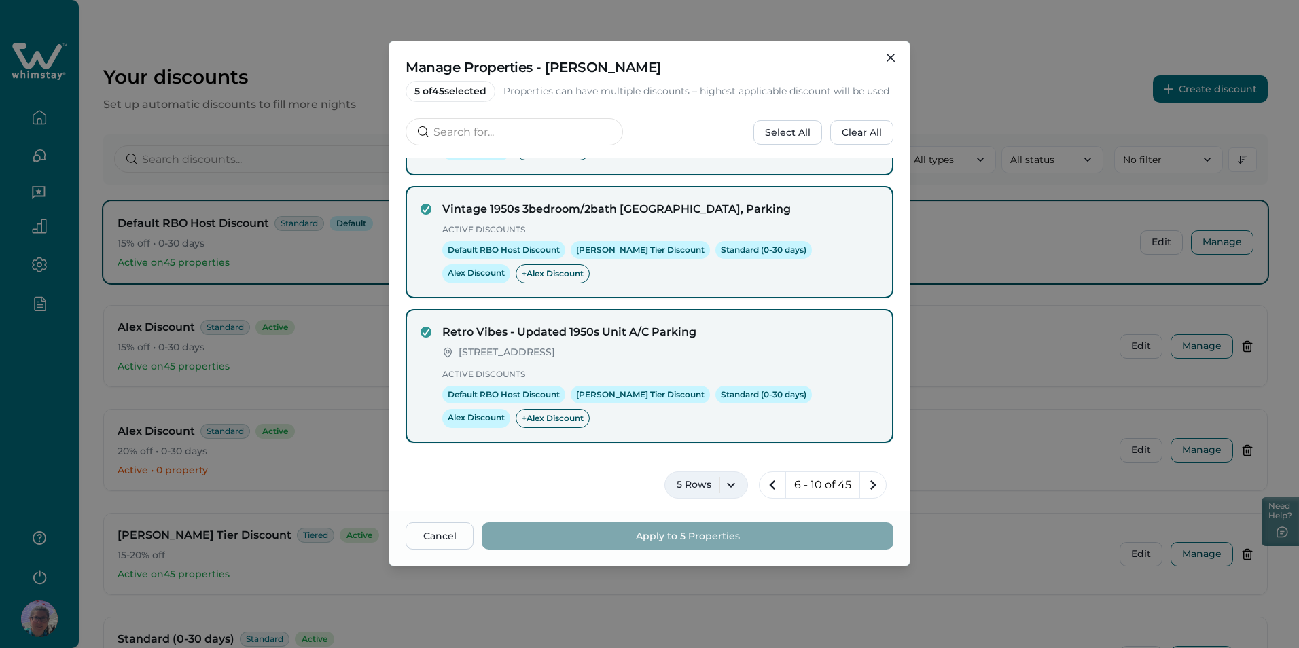
click at [727, 482] on button "5 Rows" at bounding box center [707, 485] width 84 height 27
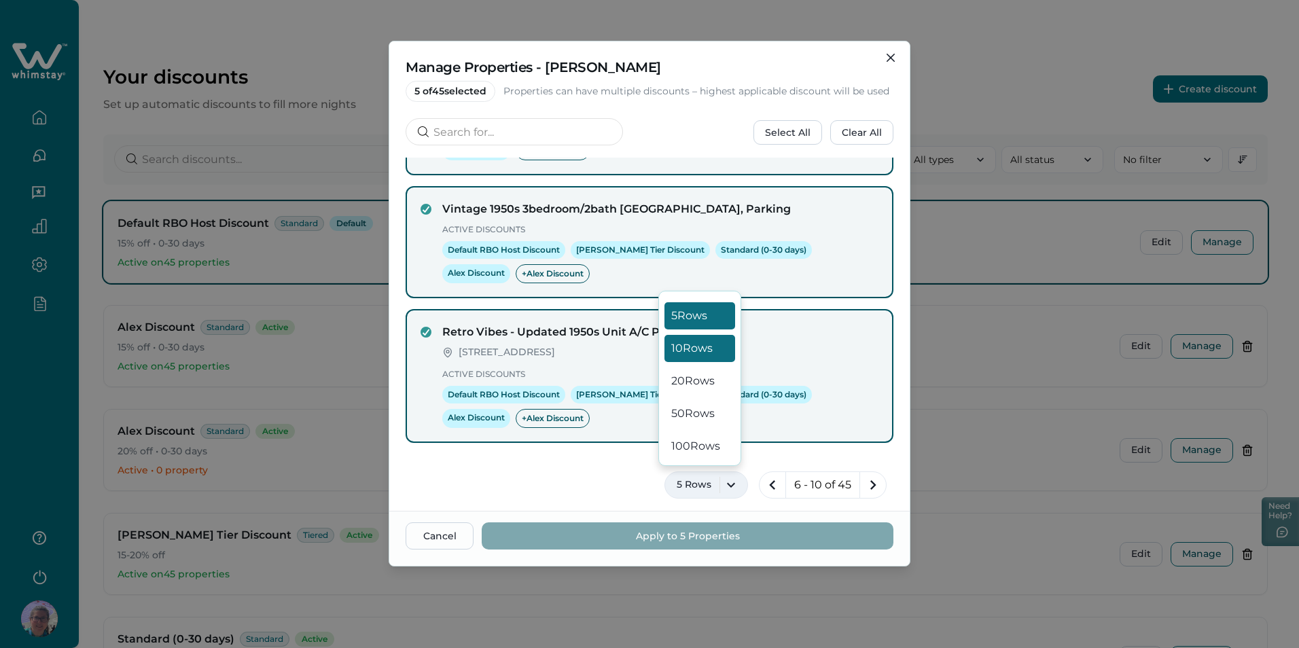
click at [704, 355] on button "10 Rows" at bounding box center [700, 348] width 71 height 27
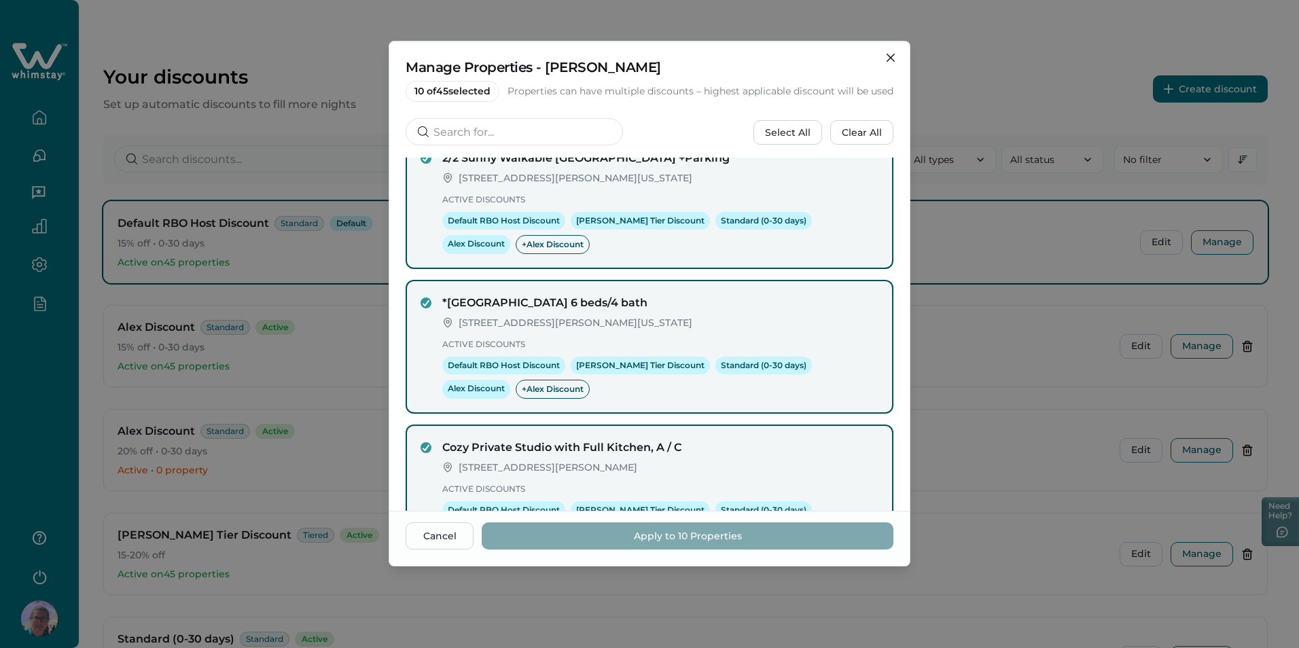
scroll to position [517, 0]
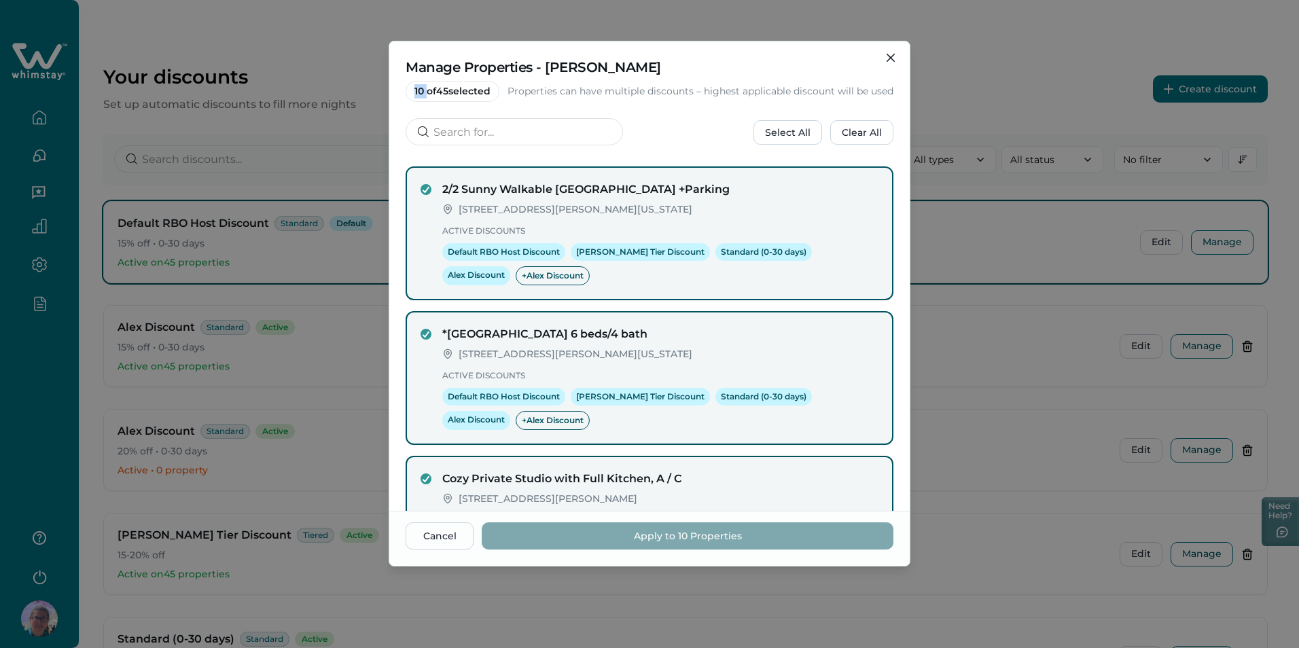
drag, startPoint x: 415, startPoint y: 91, endPoint x: 429, endPoint y: 94, distance: 14.7
click at [429, 94] on span "10 of 45 selected" at bounding box center [453, 91] width 94 height 21
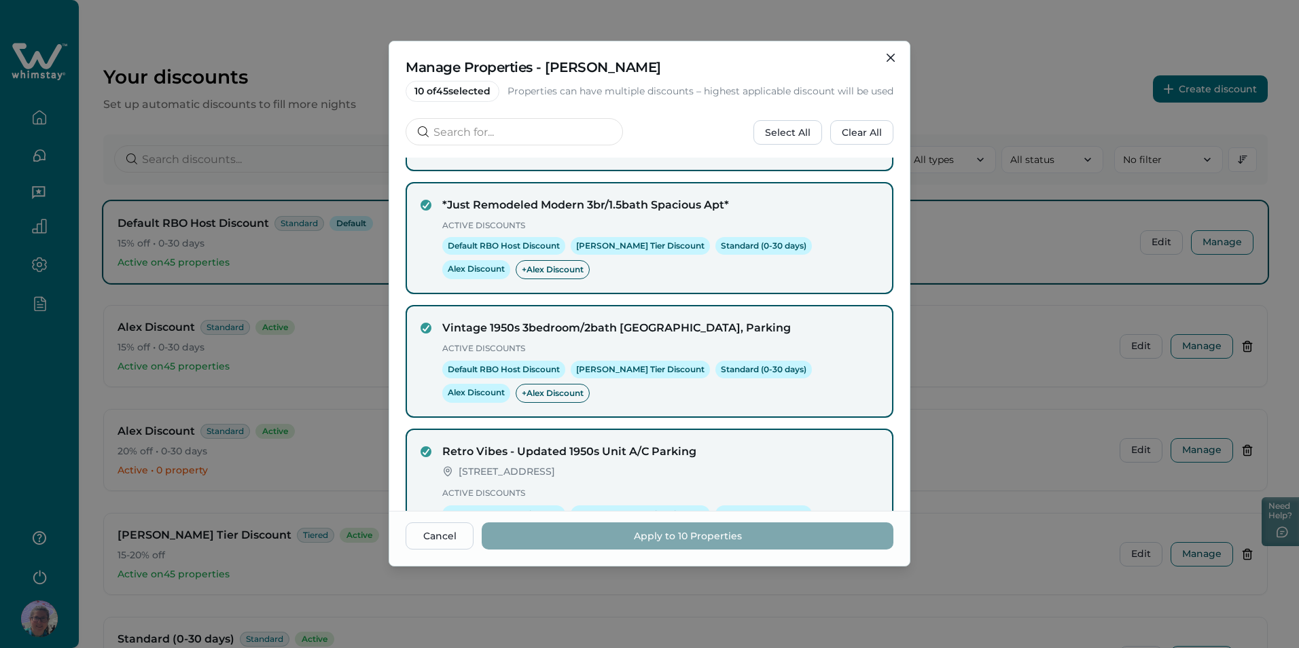
scroll to position [1061, 0]
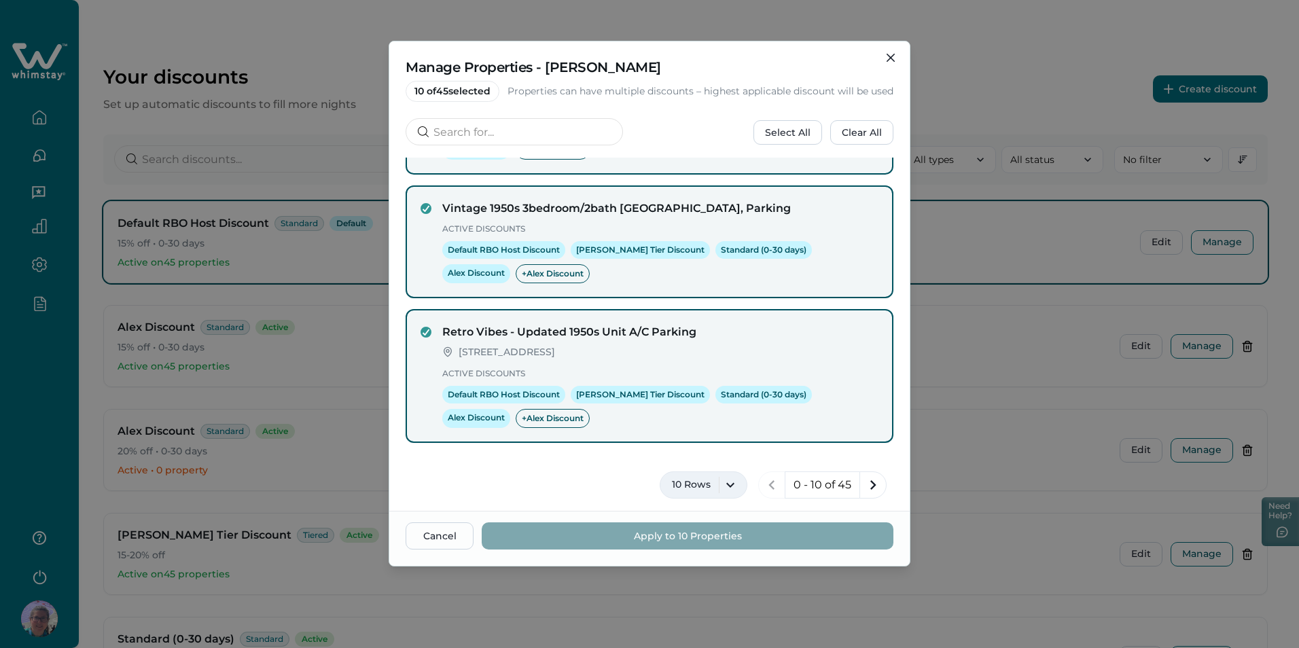
click at [720, 476] on button "10 Rows" at bounding box center [704, 485] width 88 height 27
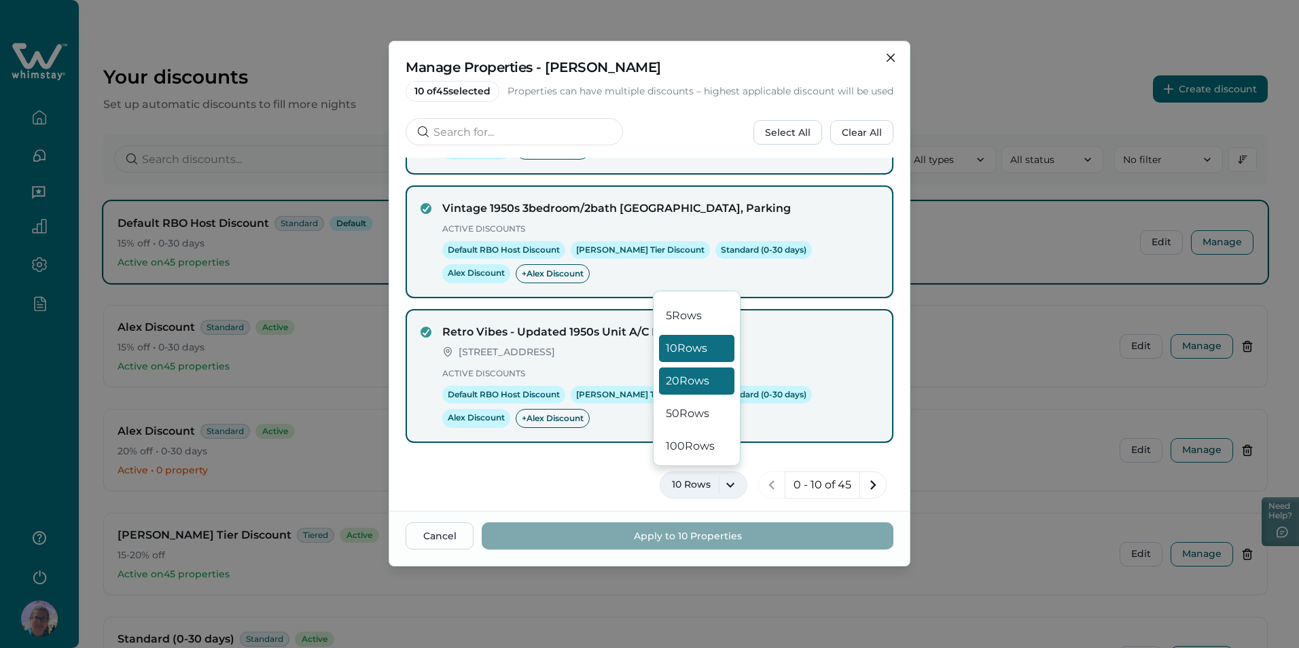
click at [697, 379] on button "20 Rows" at bounding box center [696, 381] width 75 height 27
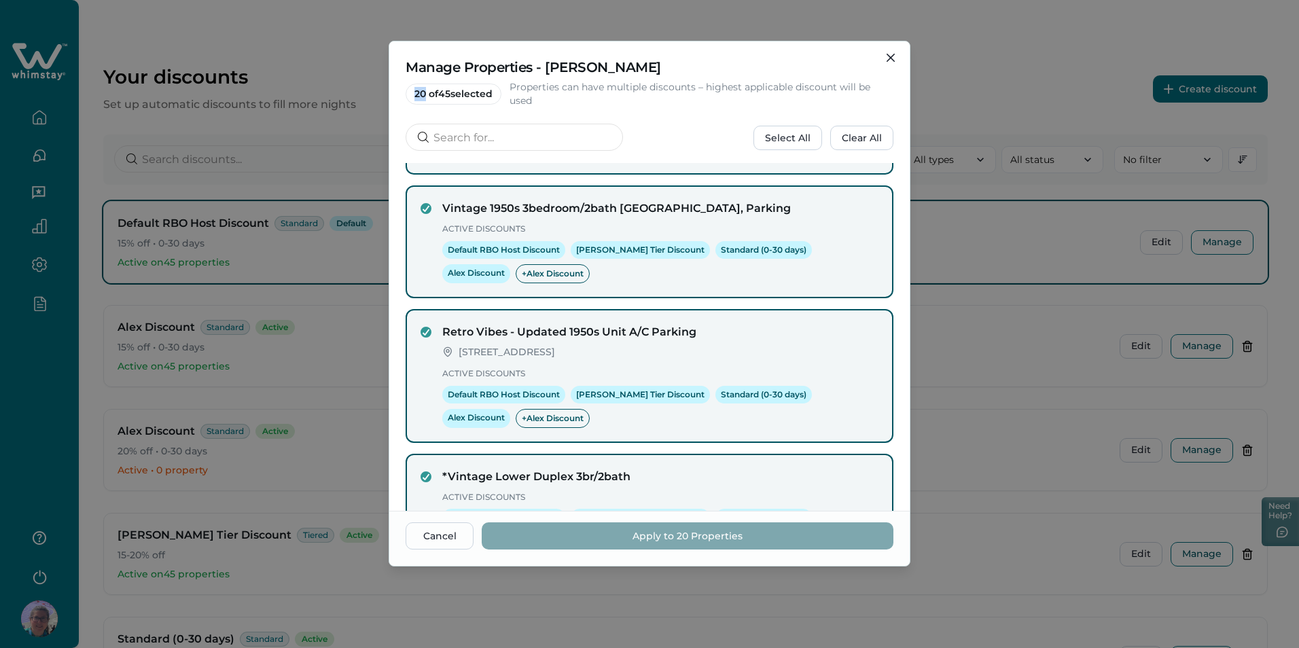
drag, startPoint x: 410, startPoint y: 94, endPoint x: 427, endPoint y: 97, distance: 17.9
click at [427, 97] on span "20 of 45 selected" at bounding box center [454, 94] width 96 height 21
click at [644, 113] on div "Manage Properties - [PERSON_NAME] Discount 20 of 45 selected Properties can hav…" at bounding box center [649, 102] width 521 height 122
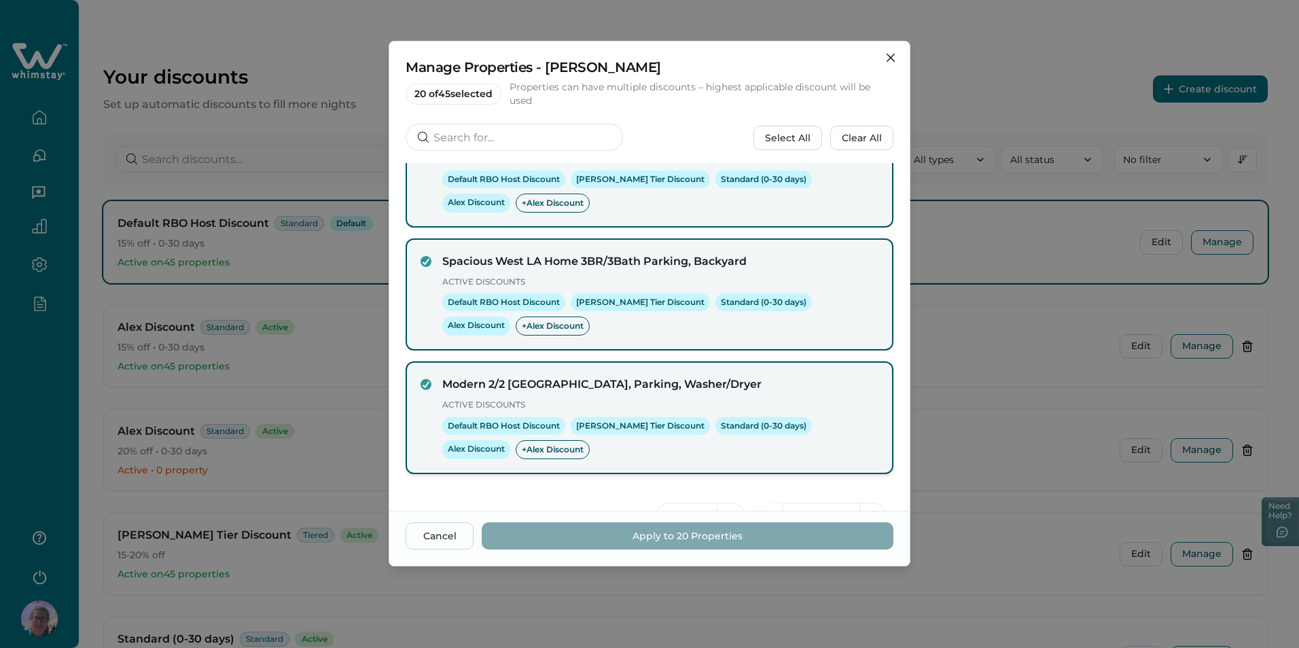
scroll to position [2337, 0]
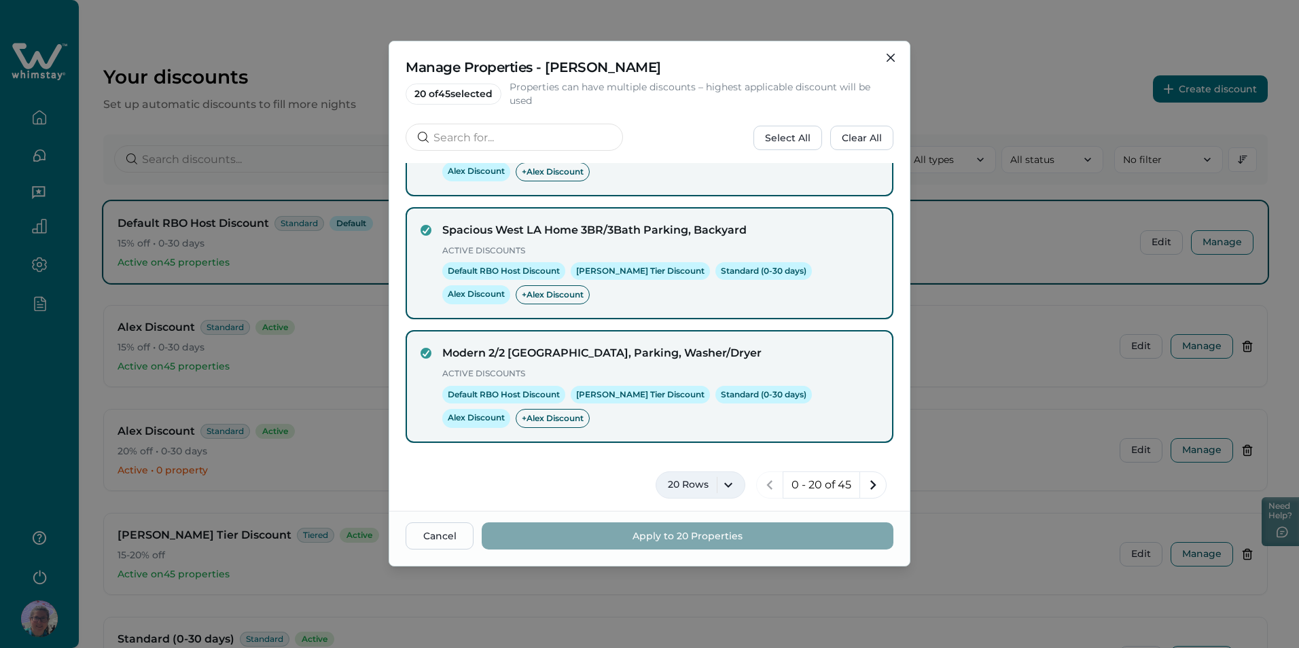
click at [716, 487] on button "20 Rows" at bounding box center [701, 485] width 90 height 27
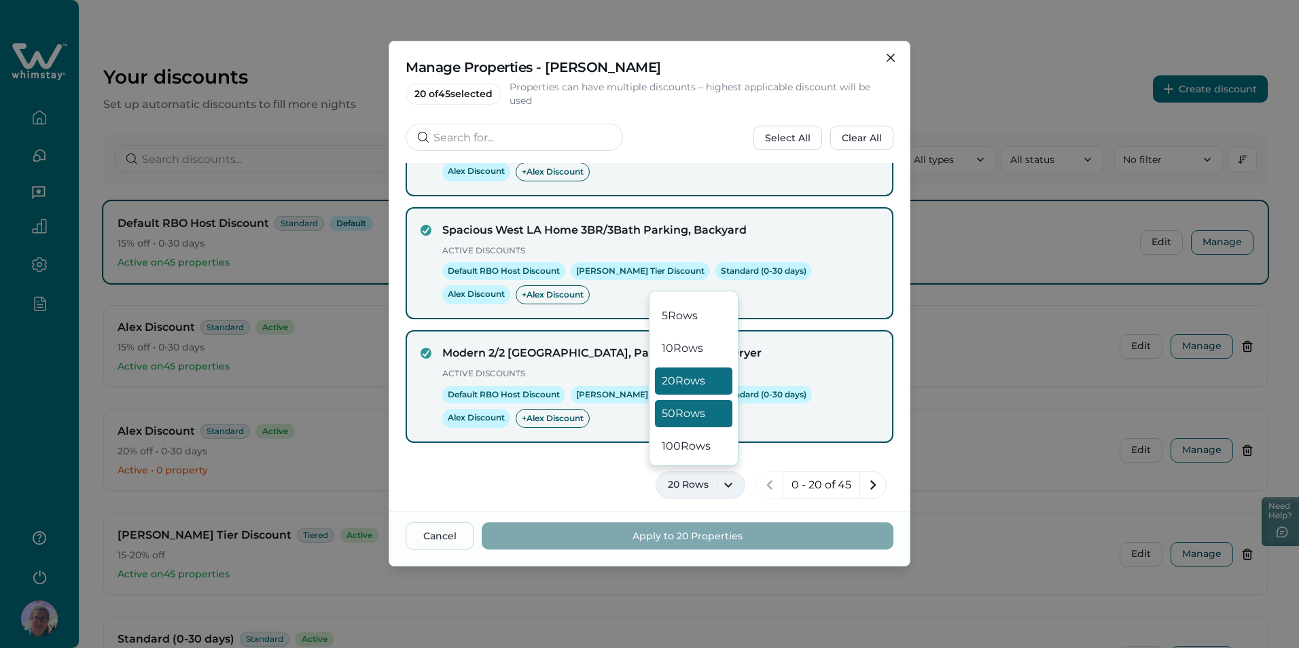
click at [701, 419] on button "50 Rows" at bounding box center [693, 413] width 77 height 27
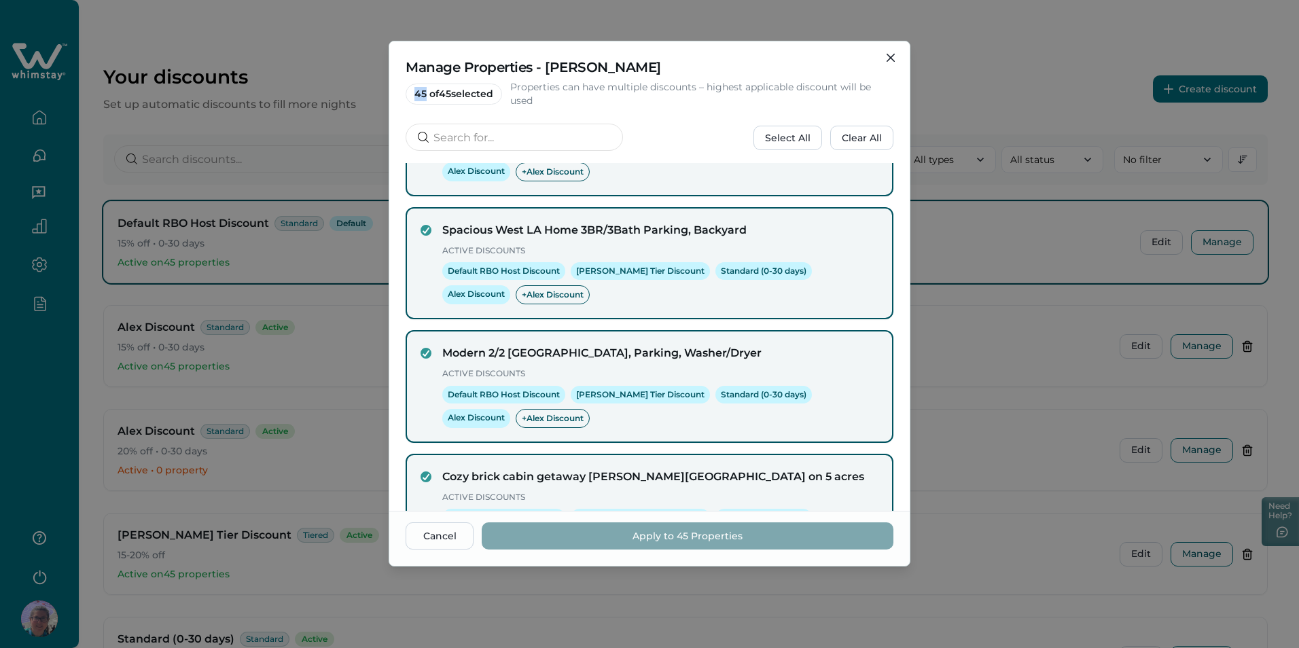
drag, startPoint x: 411, startPoint y: 92, endPoint x: 427, endPoint y: 93, distance: 16.4
click at [427, 93] on span "45 of 45 selected" at bounding box center [454, 94] width 96 height 21
drag, startPoint x: 427, startPoint y: 93, endPoint x: 550, endPoint y: 115, distance: 124.2
click at [550, 115] on div "Manage Properties - [PERSON_NAME] Discount 45 of 45 selected Properties can hav…" at bounding box center [649, 102] width 521 height 122
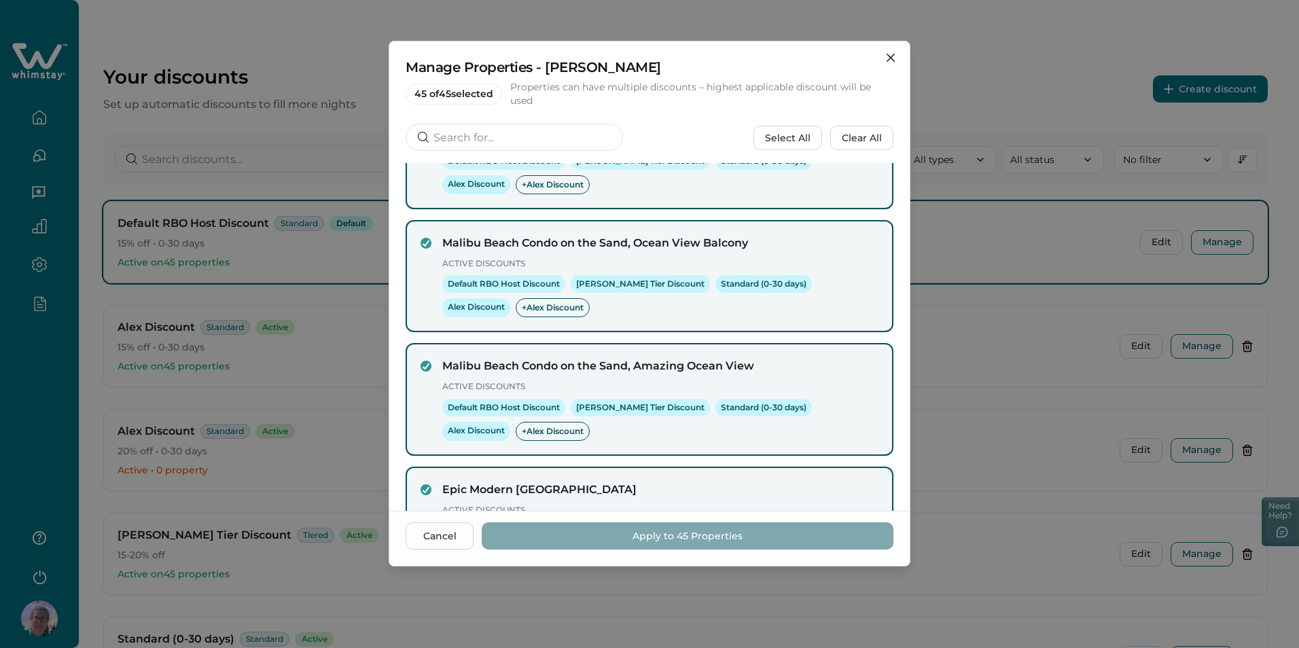
scroll to position [5463, 0]
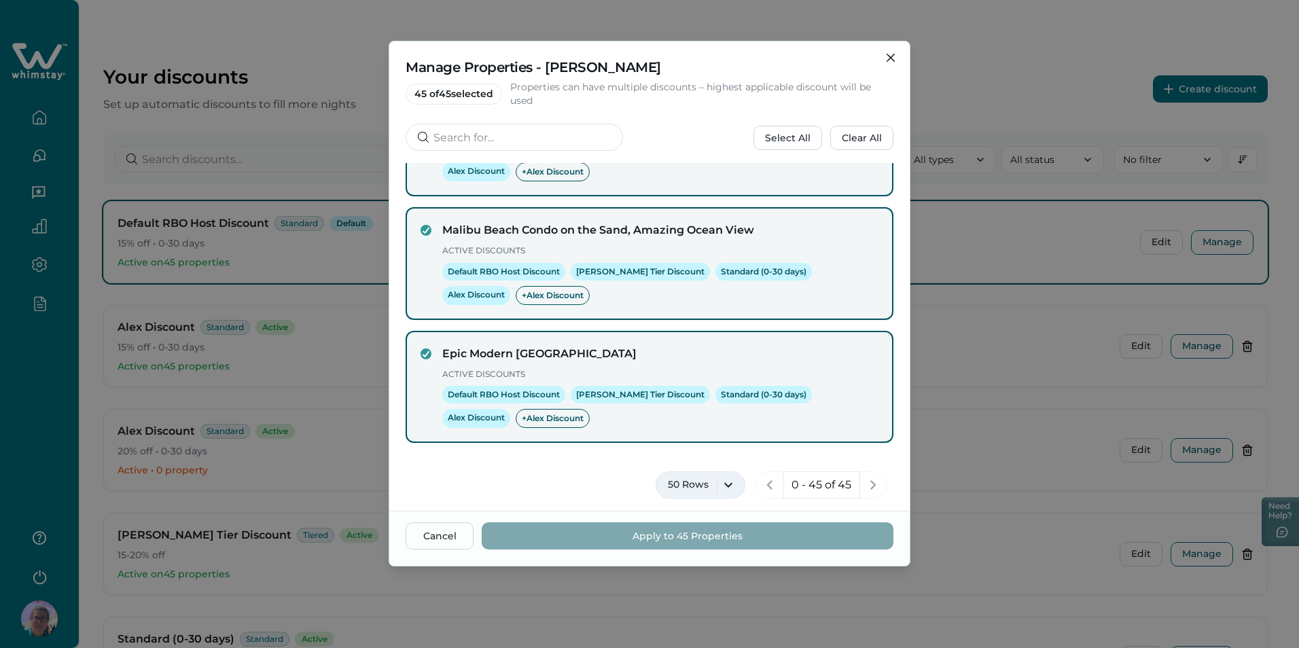
click at [721, 482] on button "50 Rows" at bounding box center [701, 485] width 90 height 27
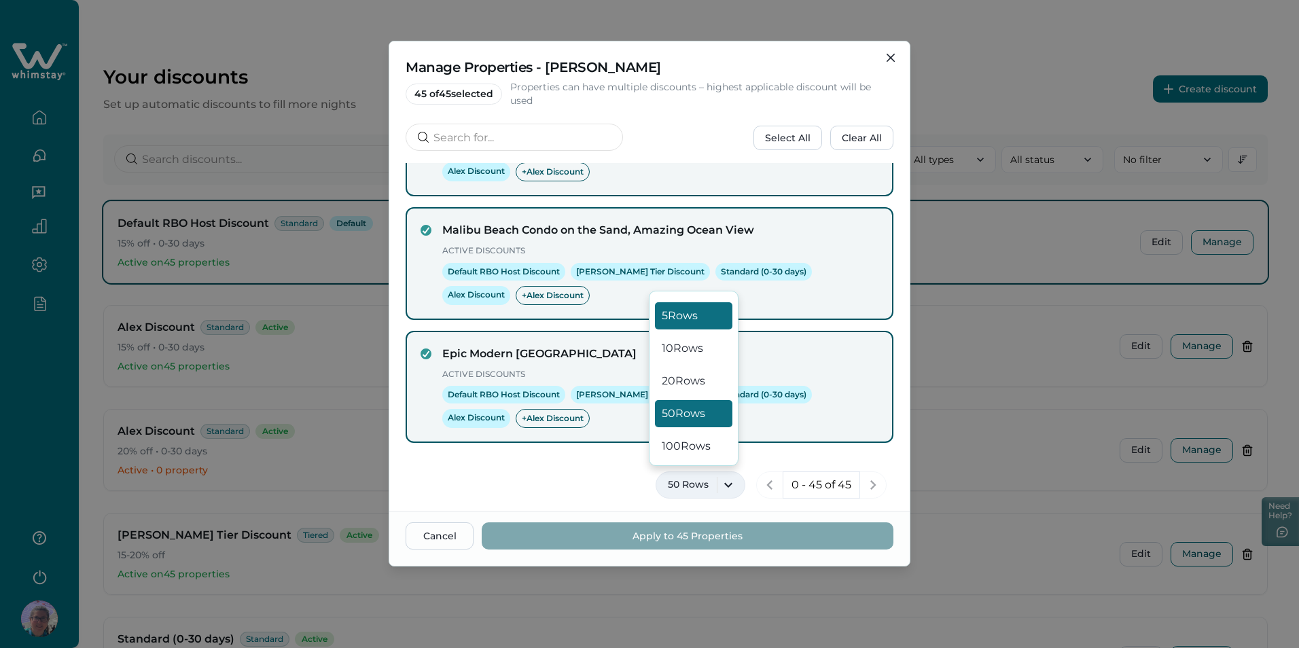
click at [695, 314] on button "5 Rows" at bounding box center [693, 315] width 77 height 27
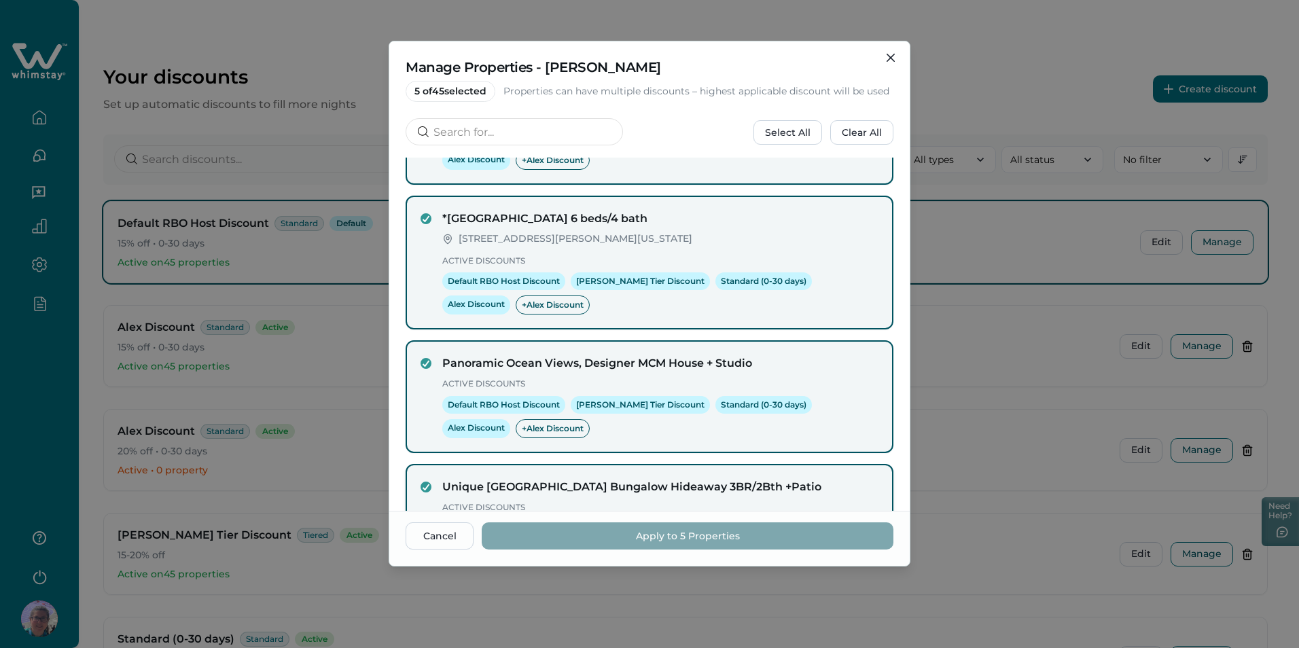
scroll to position [0, 0]
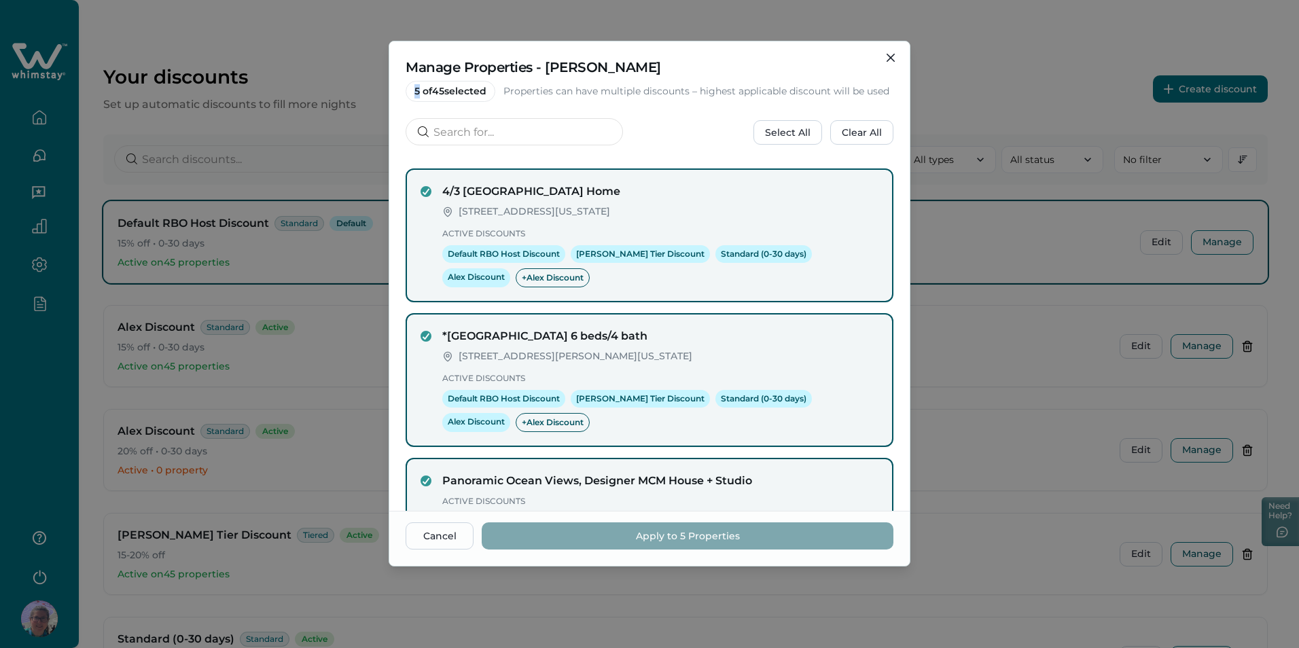
click at [419, 94] on span "5 of 45 selected" at bounding box center [451, 91] width 90 height 21
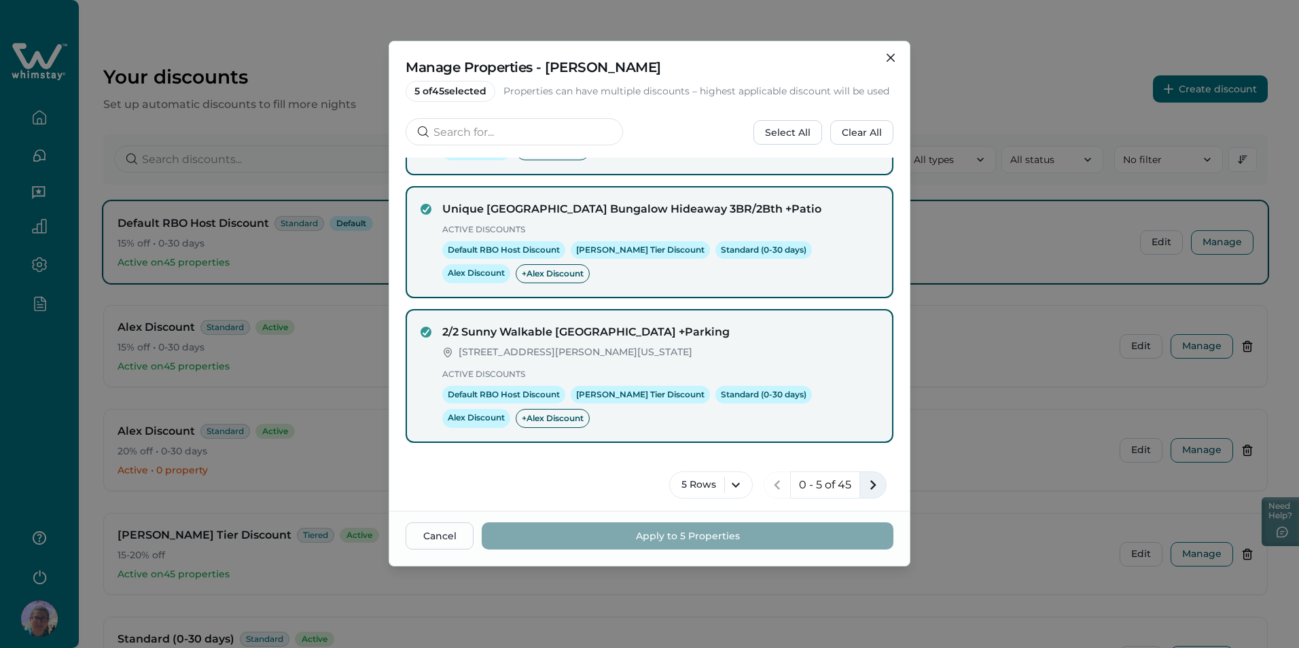
click at [864, 490] on icon "next page" at bounding box center [873, 485] width 19 height 19
click at [864, 488] on icon "next page" at bounding box center [873, 485] width 19 height 19
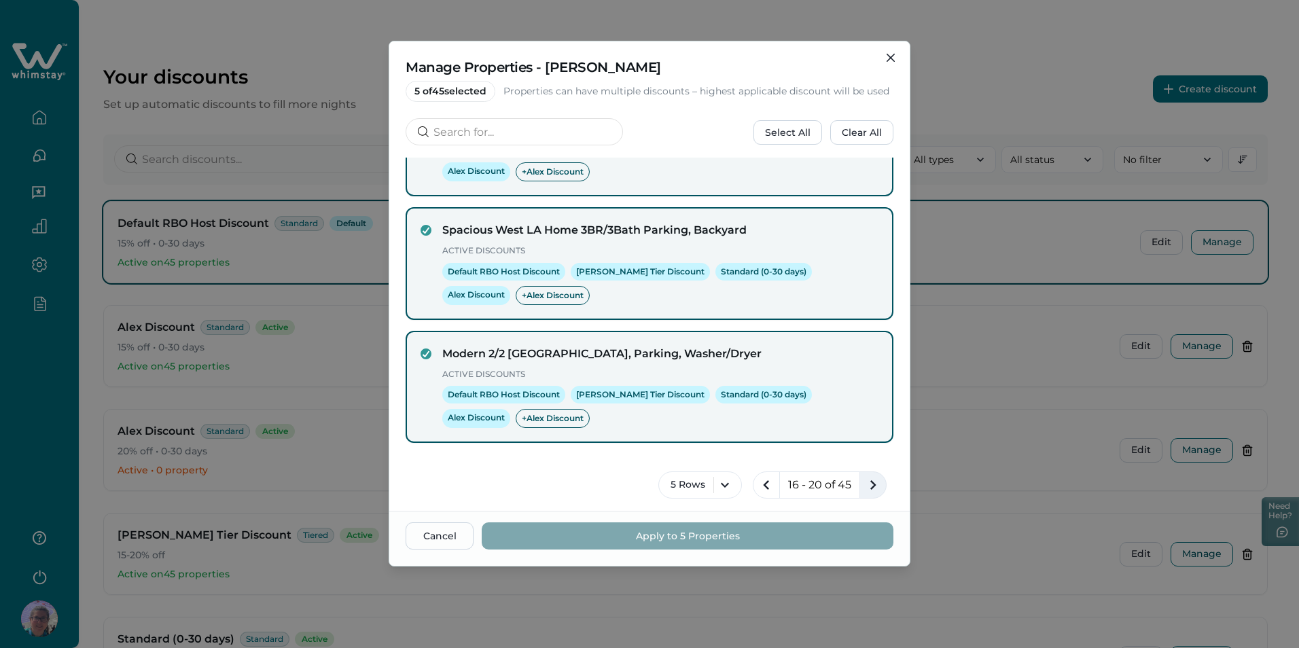
click at [864, 487] on icon "next page" at bounding box center [873, 485] width 19 height 19
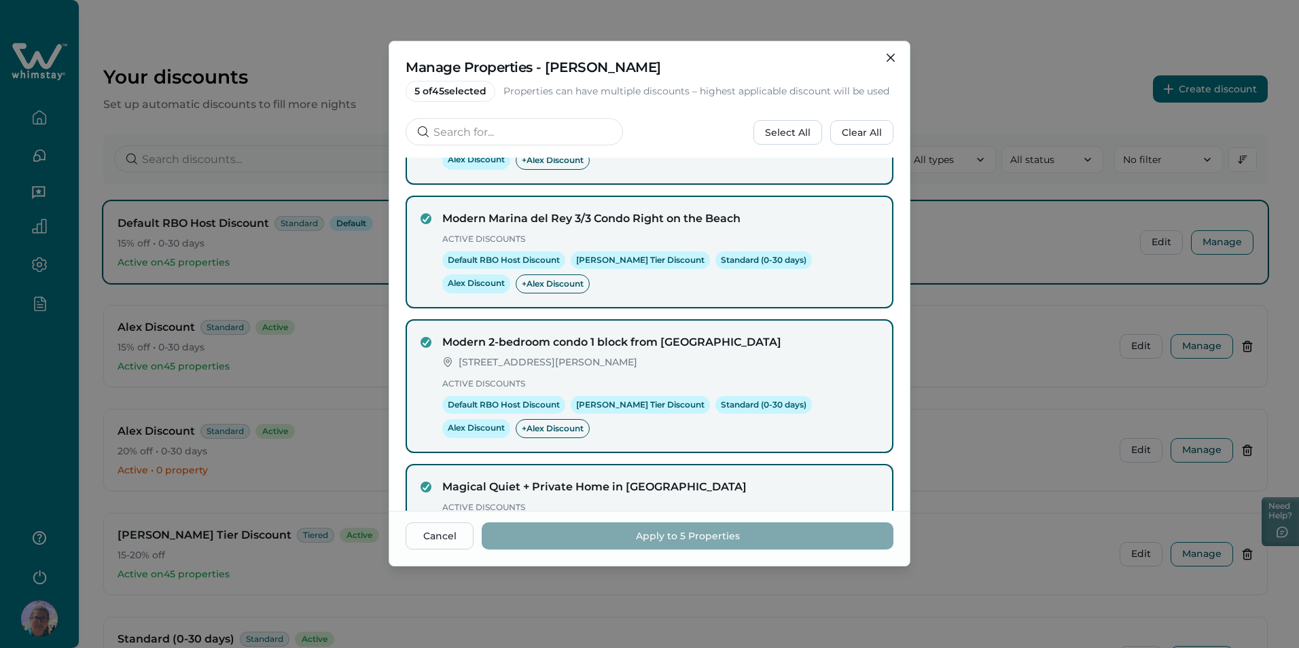
scroll to position [0, 0]
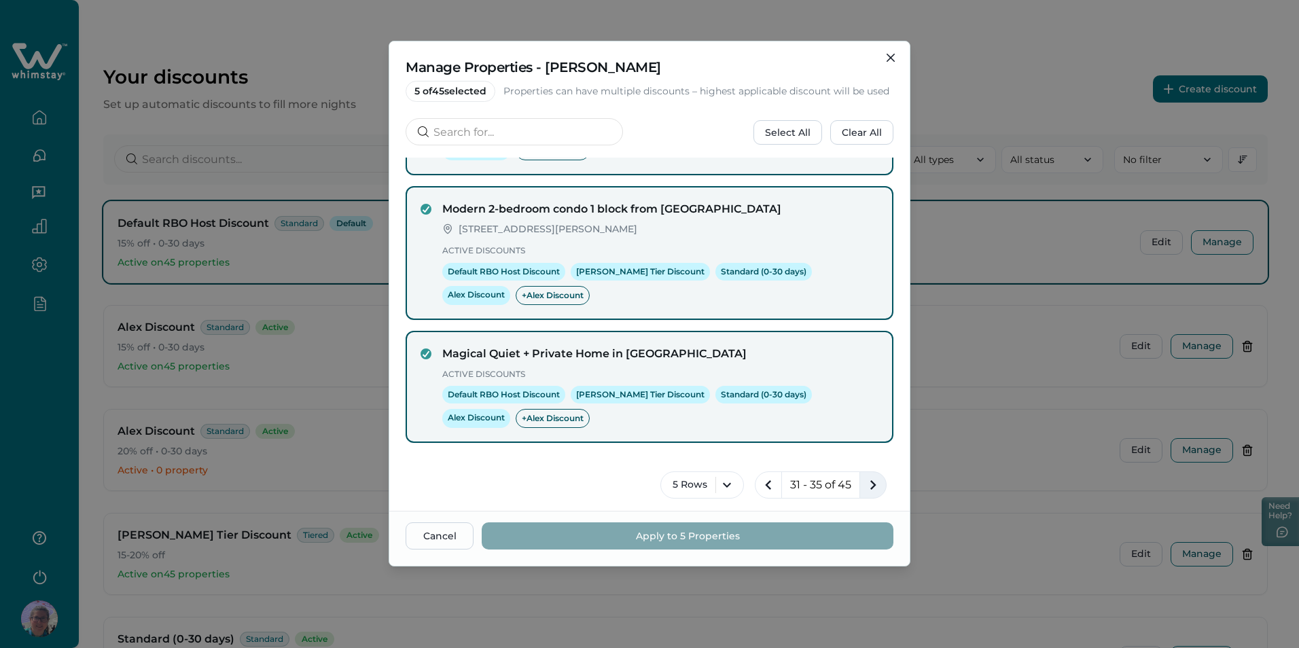
click at [866, 491] on icon "next page" at bounding box center [873, 485] width 19 height 19
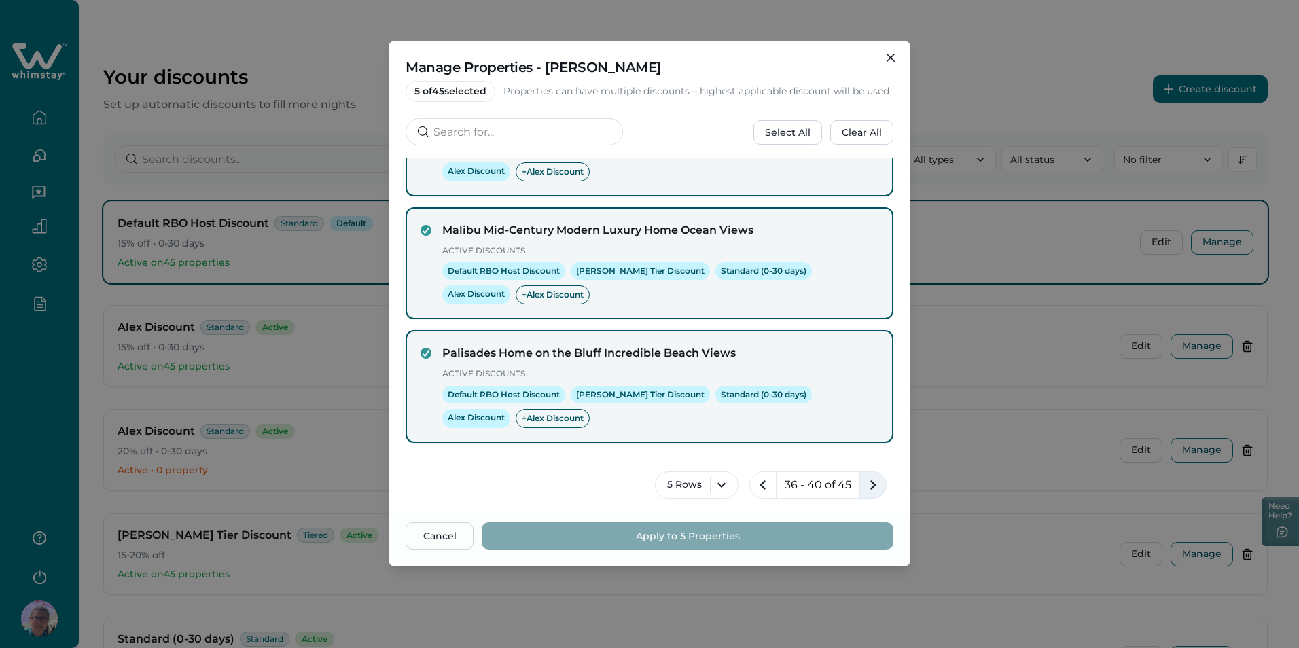
click at [871, 482] on icon "next page" at bounding box center [874, 485] width 6 height 10
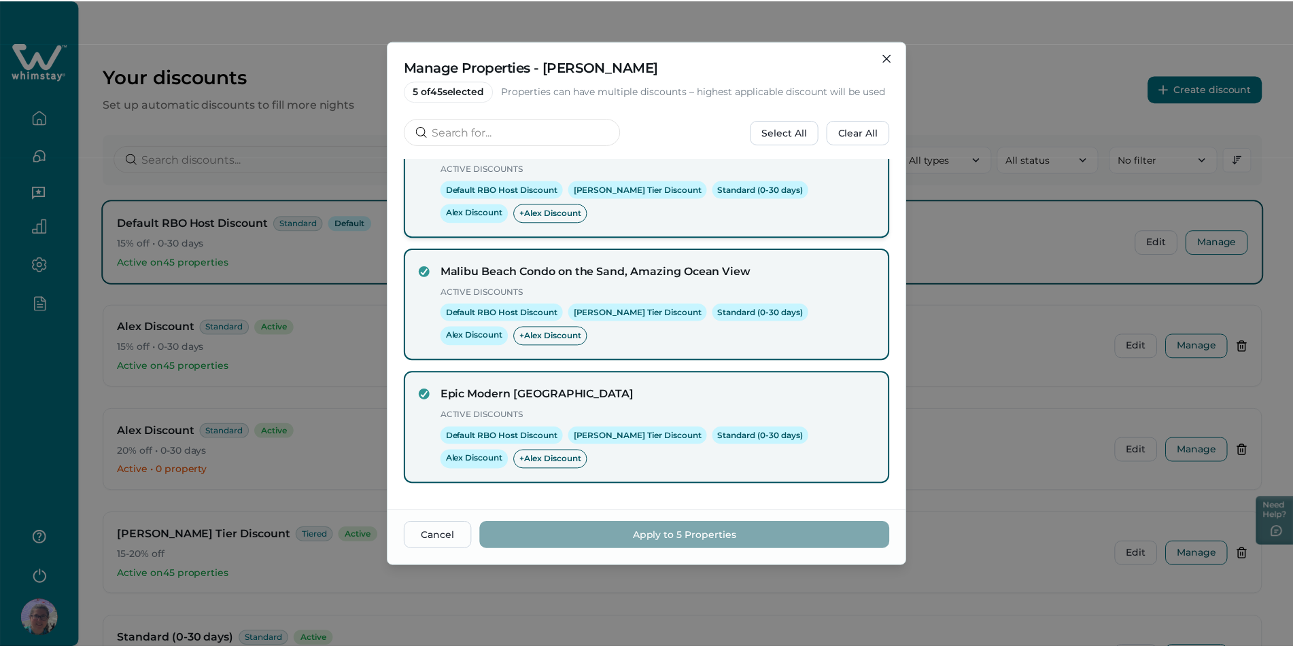
scroll to position [337, 0]
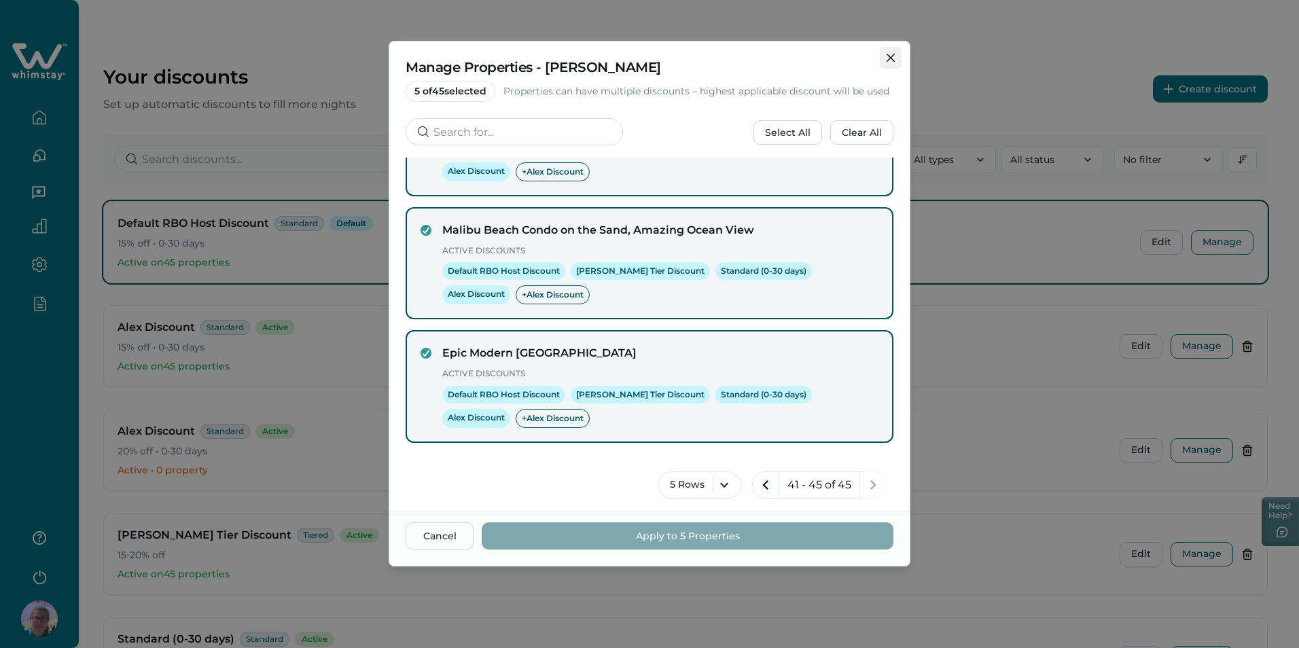
click at [898, 56] on button "Close" at bounding box center [891, 58] width 22 height 22
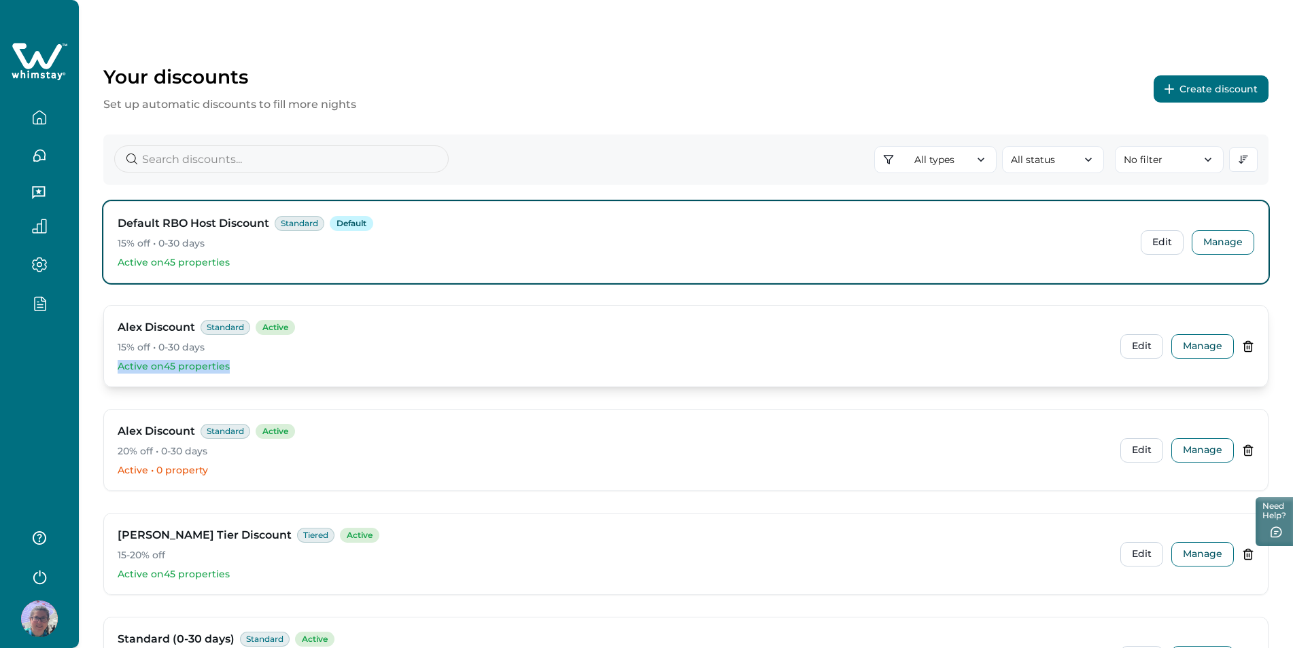
drag, startPoint x: 119, startPoint y: 367, endPoint x: 228, endPoint y: 370, distance: 108.8
click at [228, 370] on p "Active on 45 properties" at bounding box center [613, 367] width 991 height 14
drag, startPoint x: 228, startPoint y: 370, endPoint x: 167, endPoint y: 391, distance: 64.0
click at [167, 391] on div "Default RBO Host Discount Standard Default 15% off • 0-30 days Active on 45 pro…" at bounding box center [685, 507] width 1165 height 613
click at [1182, 351] on button "Manage" at bounding box center [1202, 346] width 63 height 24
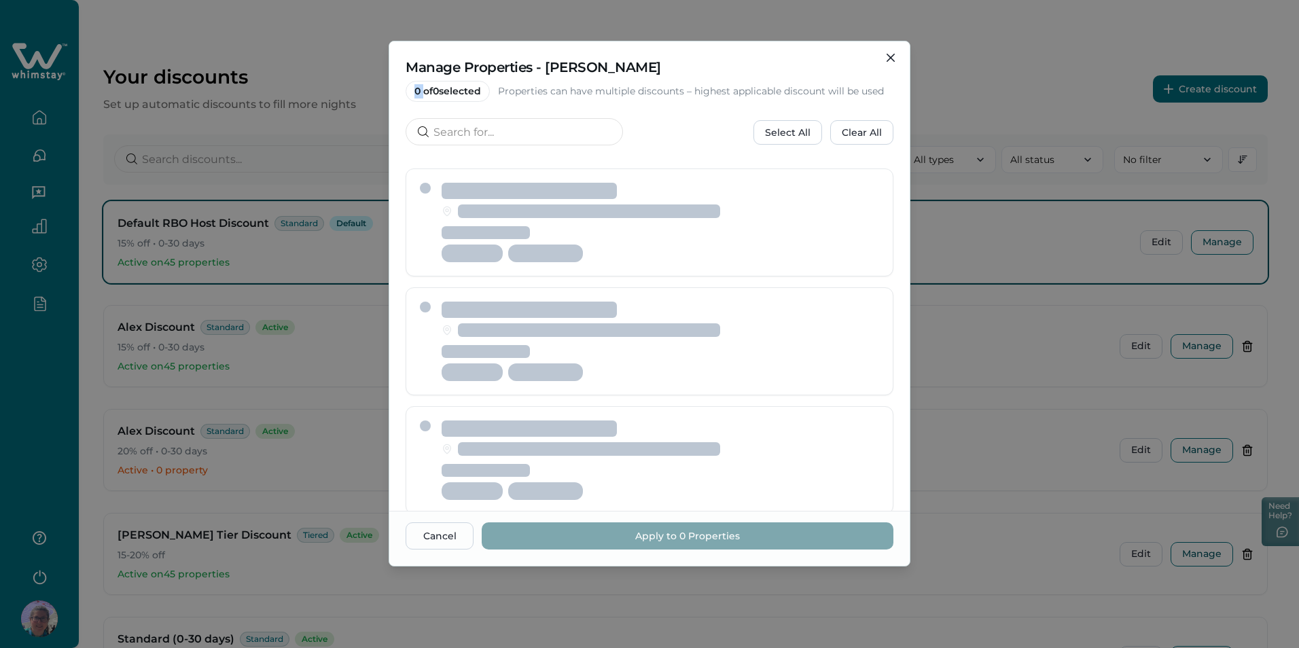
drag, startPoint x: 414, startPoint y: 94, endPoint x: 423, endPoint y: 94, distance: 8.9
click at [423, 94] on span "0 of 0 selected" at bounding box center [448, 91] width 84 height 21
click at [417, 95] on span "0 of 0 selected" at bounding box center [448, 91] width 84 height 21
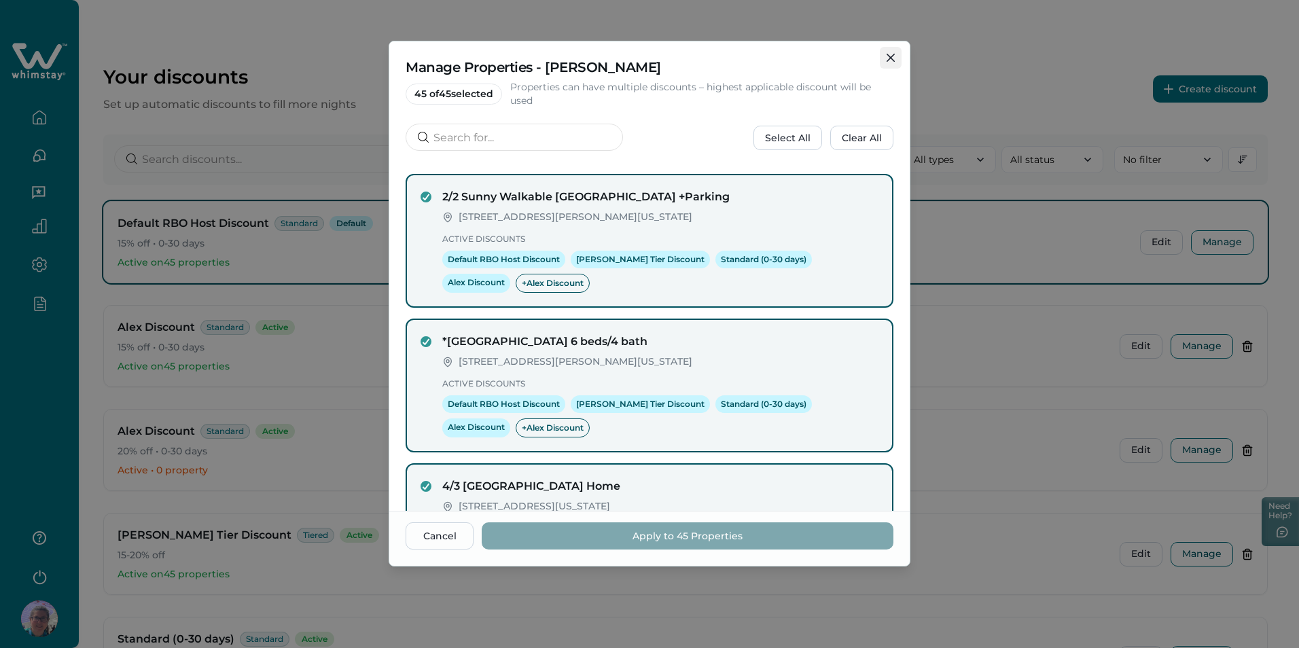
click at [894, 58] on icon "Close" at bounding box center [891, 58] width 8 height 8
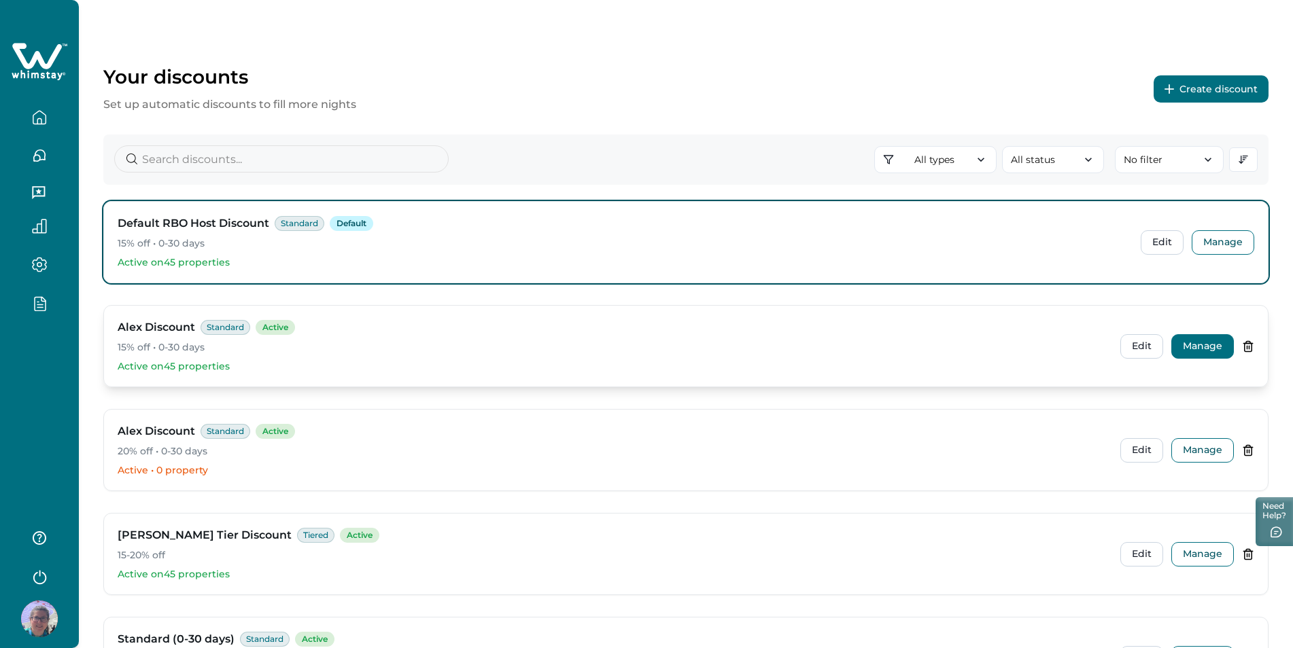
click at [1195, 348] on button "Manage" at bounding box center [1202, 346] width 63 height 24
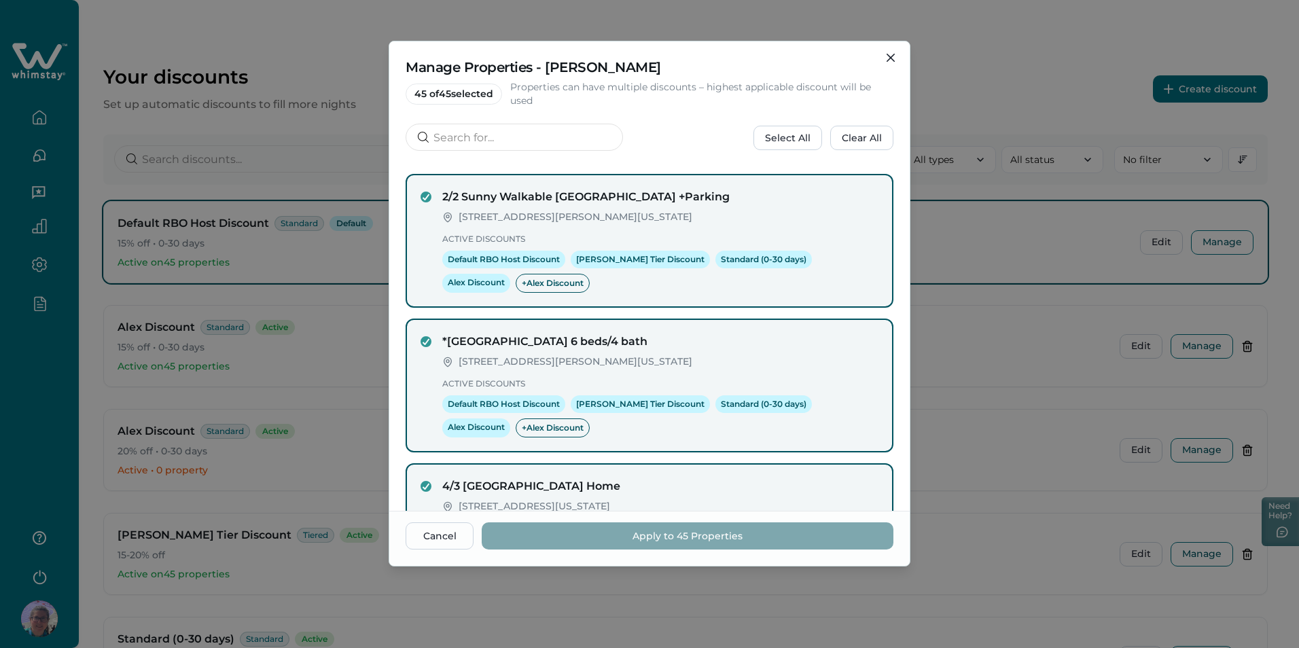
drag, startPoint x: 906, startPoint y: 175, endPoint x: 862, endPoint y: 495, distance: 322.4
click at [862, 495] on div "2/2 Sunny Walkable Silver Lake Bungalow +Parking 123 William St, New York, NY, …" at bounding box center [649, 337] width 521 height 348
click at [724, 130] on div "Select All Clear All" at bounding box center [650, 138] width 488 height 29
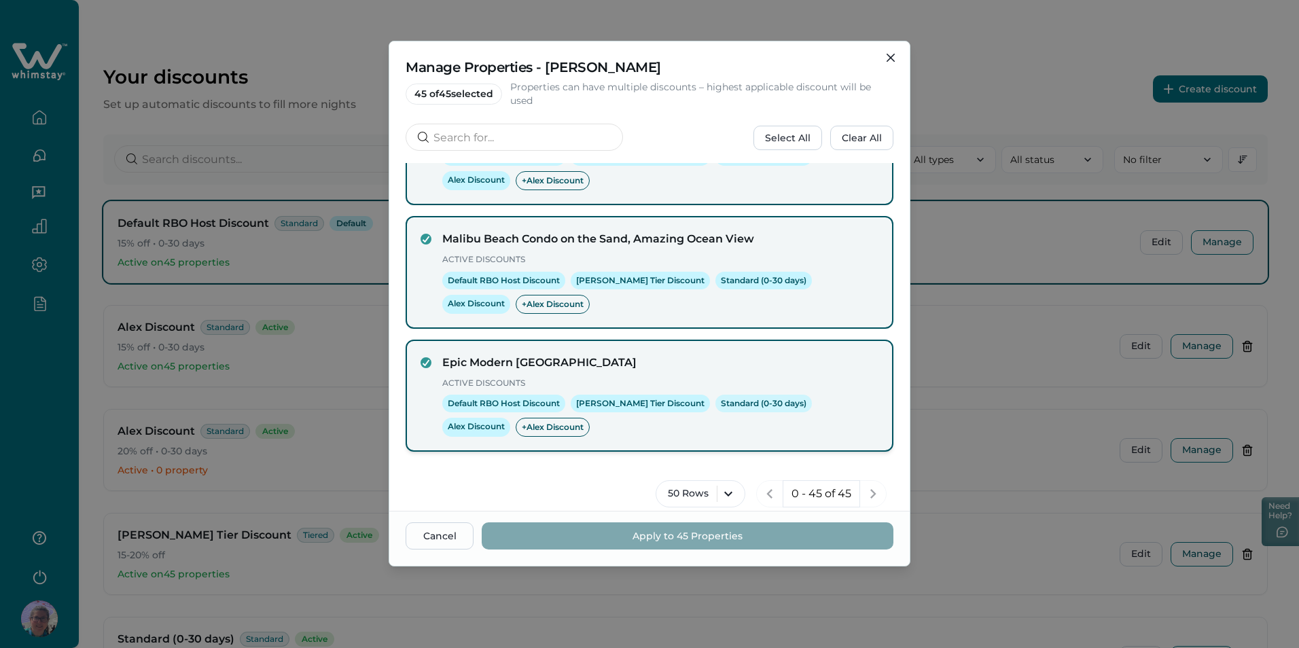
scroll to position [5463, 0]
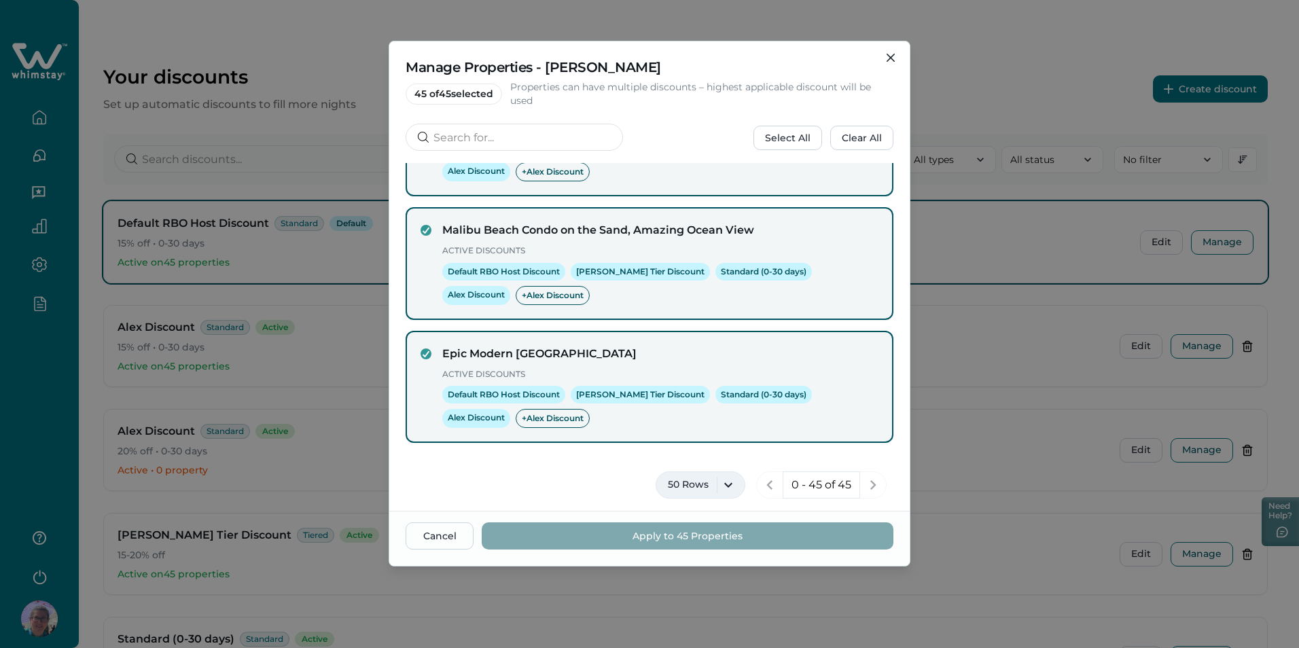
click at [716, 486] on button "50 Rows" at bounding box center [701, 485] width 90 height 27
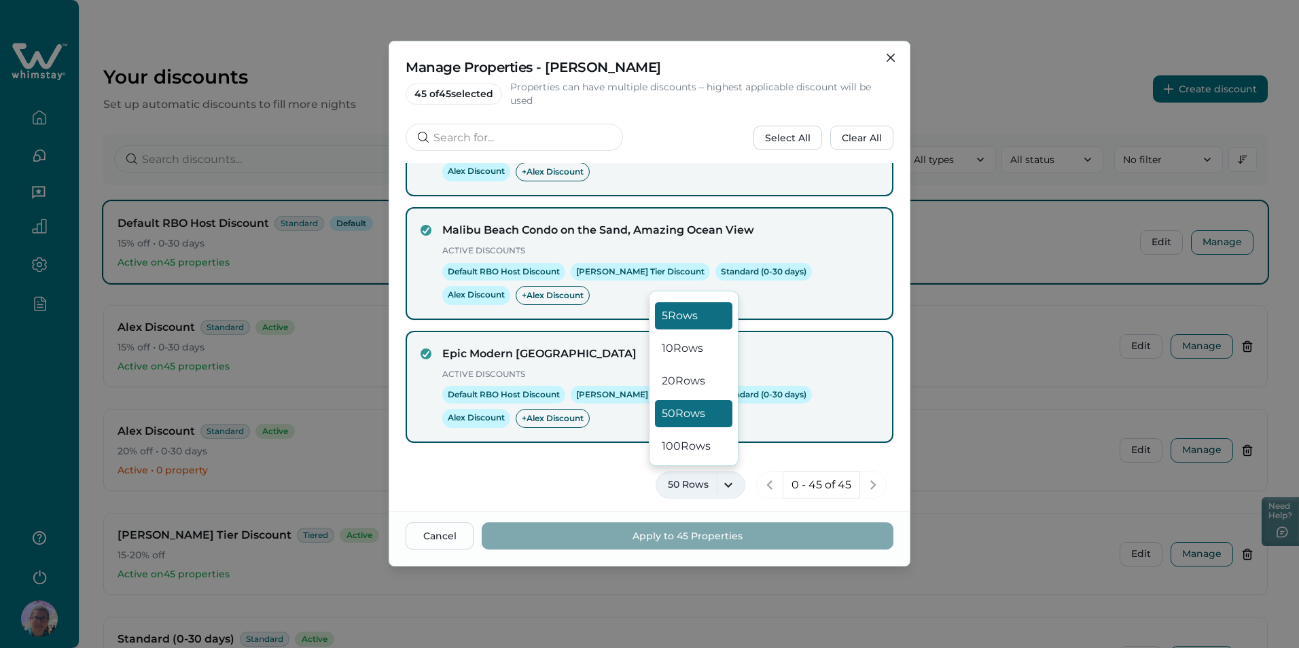
click at [704, 306] on button "5 Rows" at bounding box center [693, 315] width 77 height 27
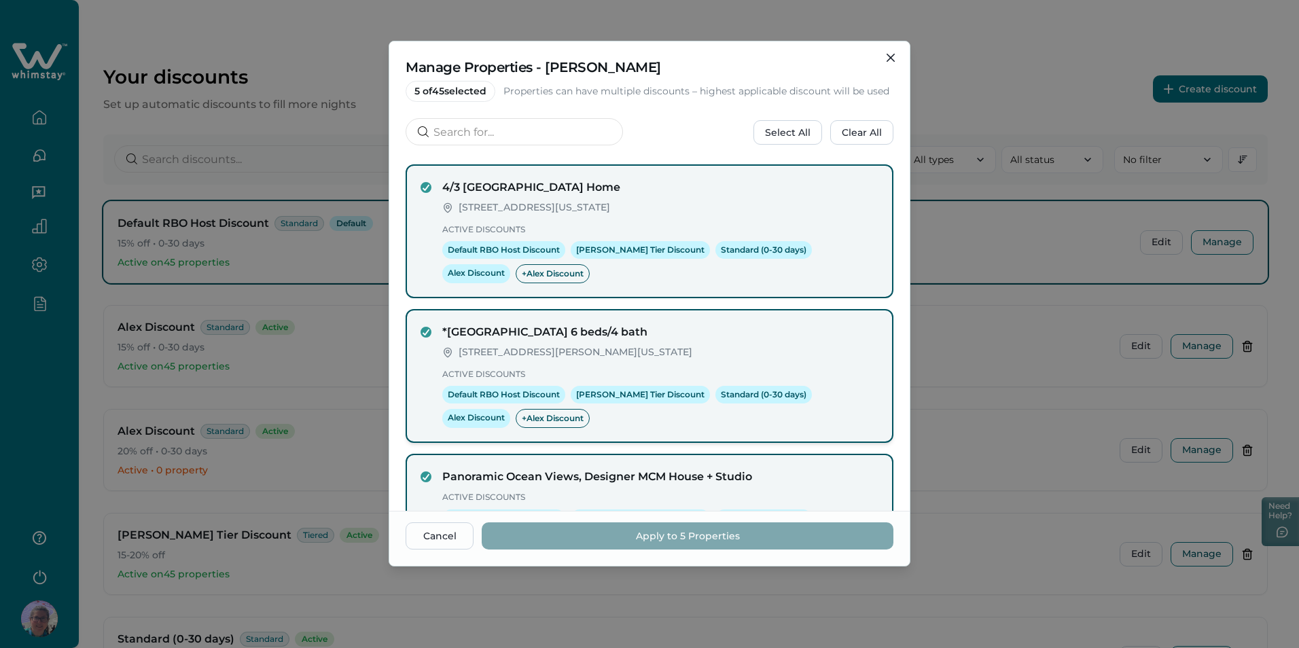
scroll to position [0, 0]
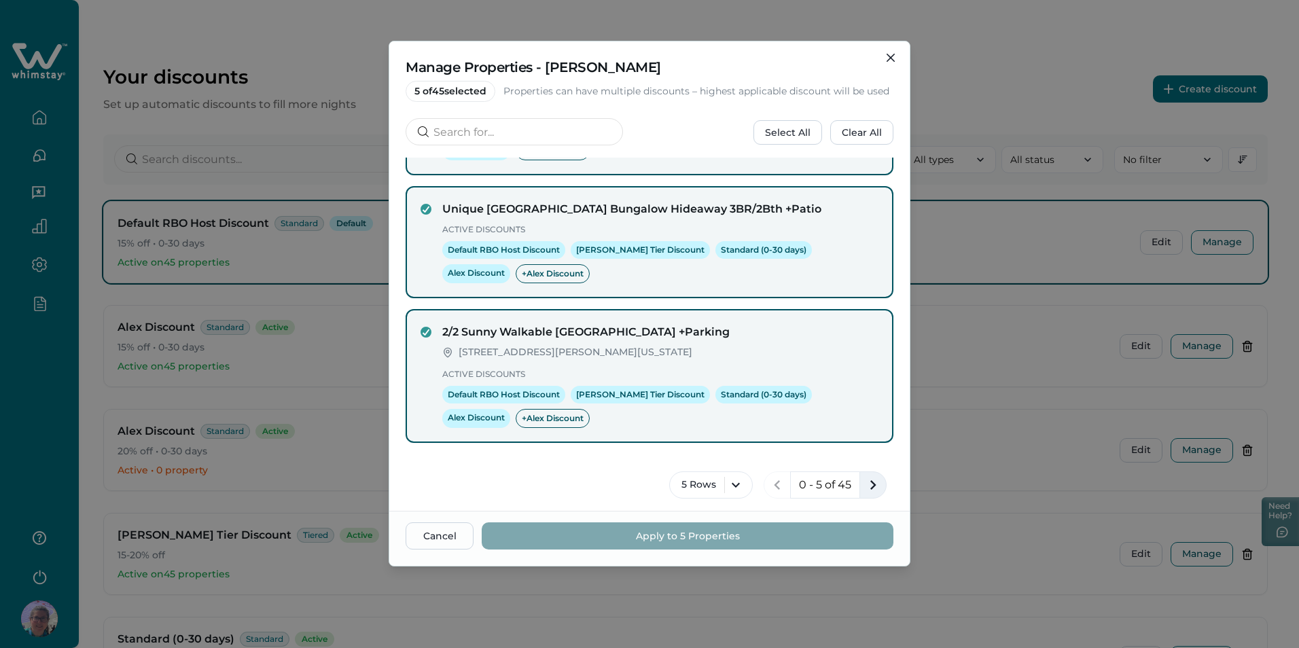
click at [870, 489] on icon "next page" at bounding box center [873, 485] width 19 height 19
